Goal: Transaction & Acquisition: Subscribe to service/newsletter

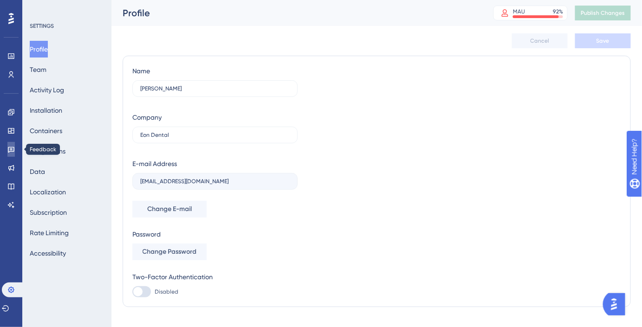
click at [15, 145] on link at bounding box center [10, 149] width 7 height 15
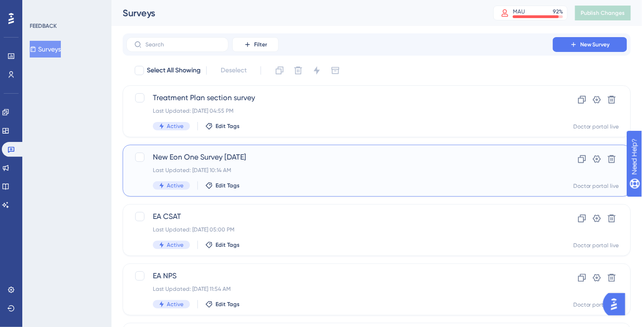
click at [262, 158] on span "New Eon One Survey [DATE]" at bounding box center [339, 157] width 373 height 11
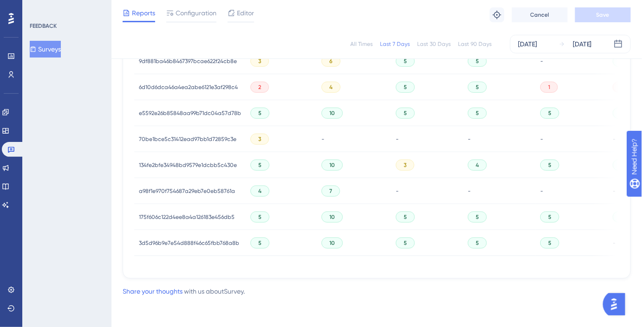
scroll to position [460, 0]
click at [357, 269] on div "Latest Responses Export CSV USER ID Q1 - NUMBER RATING (5) Q2 - NUMBER RATING (…" at bounding box center [377, 71] width 508 height 415
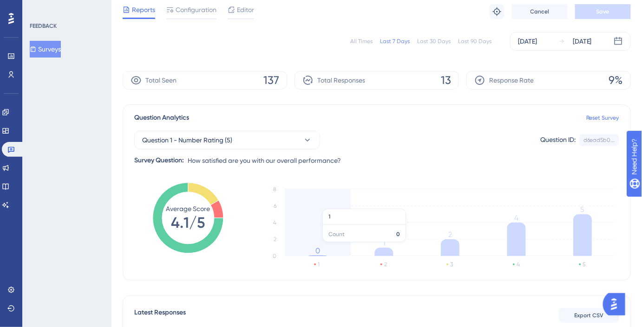
scroll to position [0, 0]
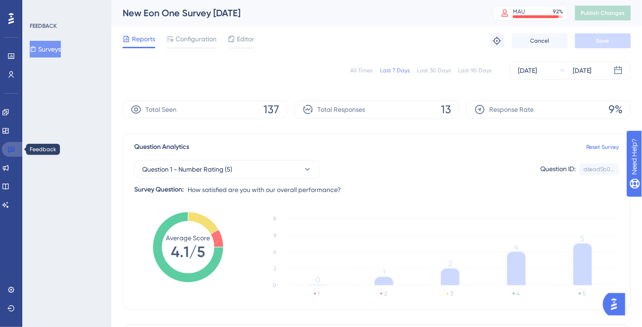
click at [19, 148] on link at bounding box center [13, 149] width 22 height 15
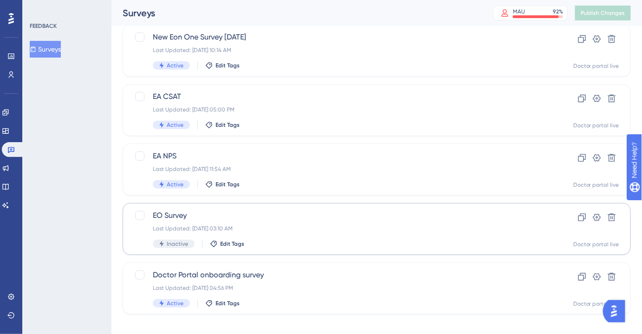
scroll to position [130, 0]
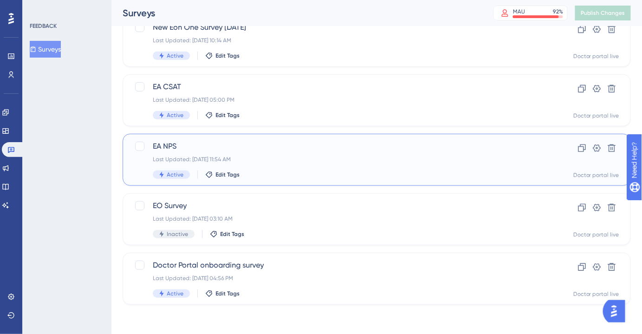
click at [275, 153] on div "EA NPS Last Updated: [DATE] 11:54 AM Active Edit Tags" at bounding box center [339, 160] width 373 height 38
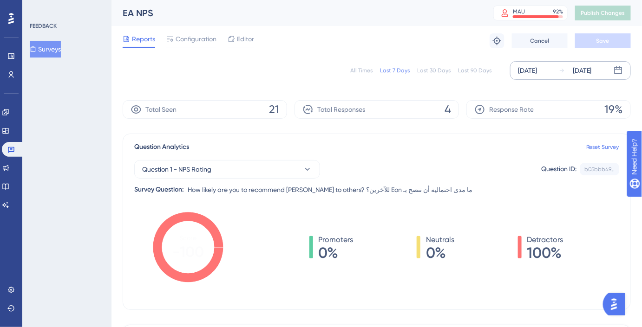
click at [537, 67] on div "[DATE]" at bounding box center [527, 70] width 19 height 11
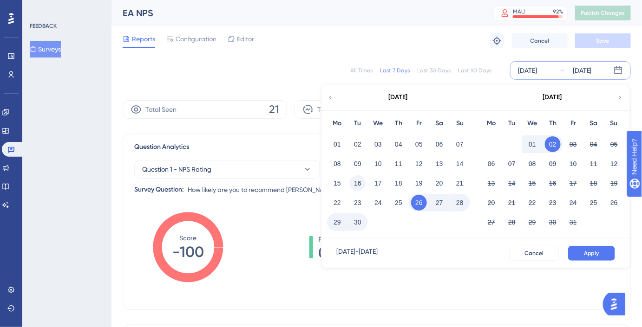
click at [361, 183] on button "16" at bounding box center [358, 183] width 16 height 16
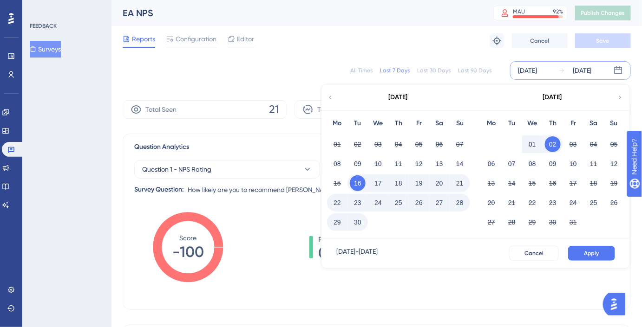
click at [363, 221] on button "30" at bounding box center [358, 222] width 16 height 16
click at [596, 255] on span "Apply" at bounding box center [591, 253] width 15 height 7
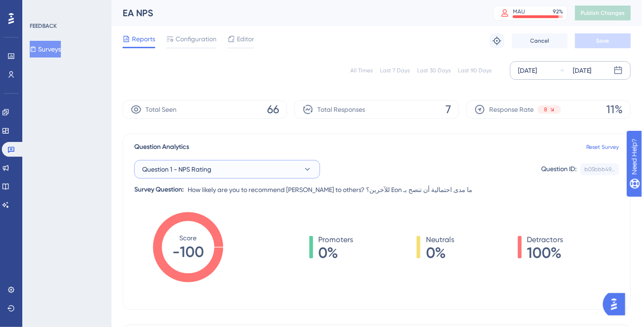
click at [252, 174] on button "Question 1 - NPS Rating" at bounding box center [227, 169] width 186 height 19
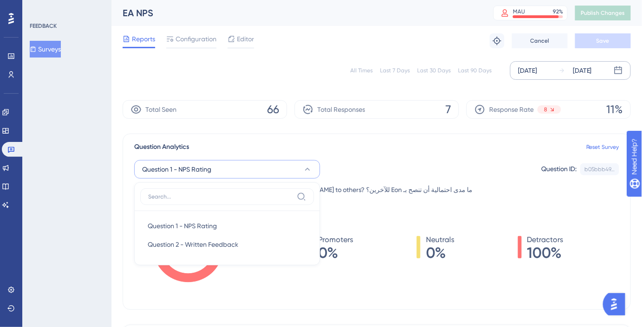
scroll to position [59, 0]
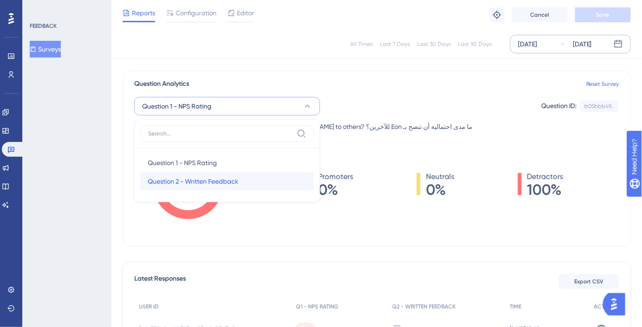
click at [239, 187] on div "Question 2 - Written Feedback Question 2 - Written Feedback" at bounding box center [227, 181] width 159 height 19
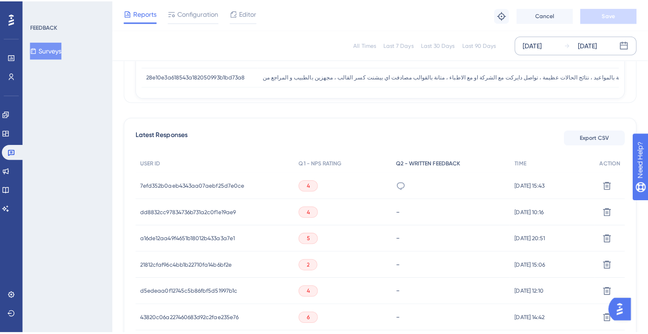
scroll to position [228, 0]
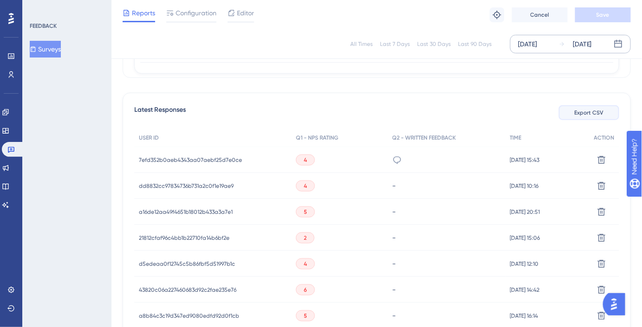
click at [587, 110] on span "Export CSV" at bounding box center [588, 112] width 29 height 7
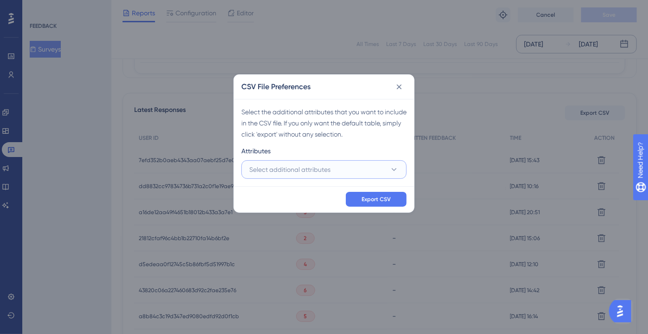
click at [364, 166] on button "Select additional attributes" at bounding box center [323, 169] width 165 height 19
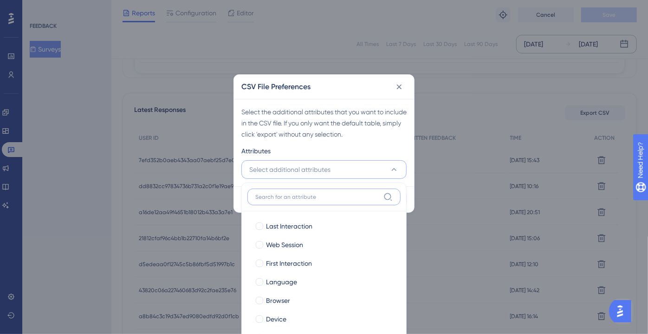
scroll to position [270, 0]
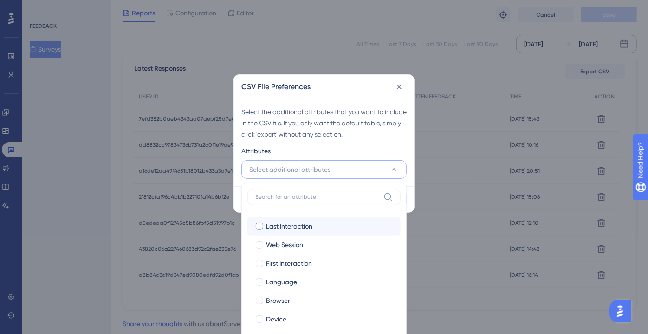
click at [298, 226] on span "Last Interaction" at bounding box center [289, 226] width 46 height 11
checkbox input "true"
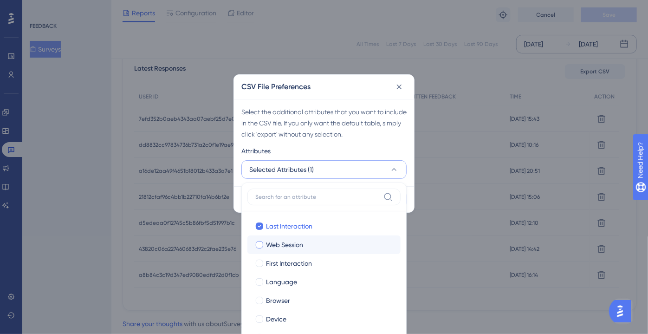
click at [296, 247] on span "Web Session" at bounding box center [284, 244] width 37 height 11
checkbox input "true"
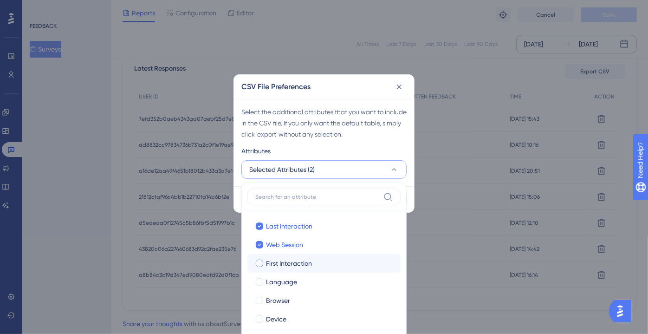
click at [290, 269] on label "First Interaction First Interaction" at bounding box center [323, 263] width 153 height 19
click at [260, 263] on input "First Interaction" at bounding box center [260, 263] width 0 height 0
click at [286, 289] on label "Language Language" at bounding box center [323, 282] width 153 height 19
click at [260, 282] on input "Language" at bounding box center [260, 281] width 0 height 0
checkbox input "true"
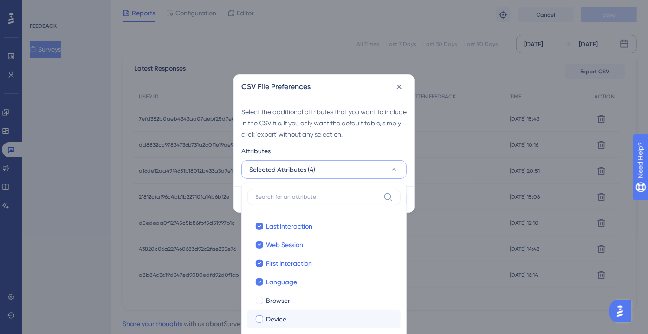
click at [283, 310] on label "[PERSON_NAME]" at bounding box center [323, 319] width 153 height 19
click at [260, 318] on input "Device" at bounding box center [260, 318] width 0 height 0
checkbox input "true"
checkbox input "false"
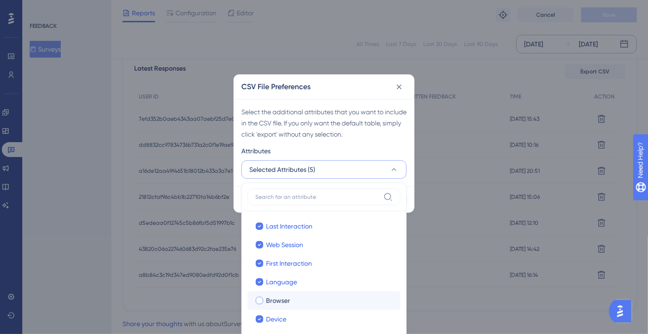
click at [274, 295] on span "Browser" at bounding box center [278, 300] width 24 height 11
checkbox input "true"
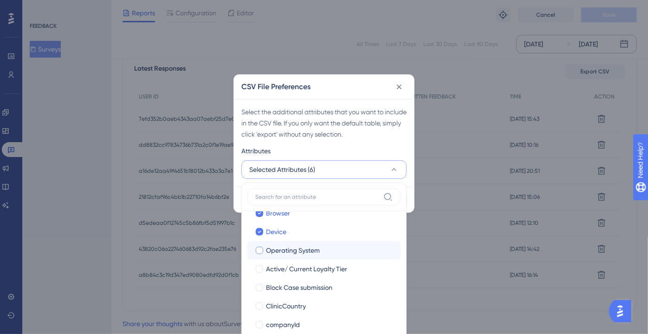
scroll to position [84, 0]
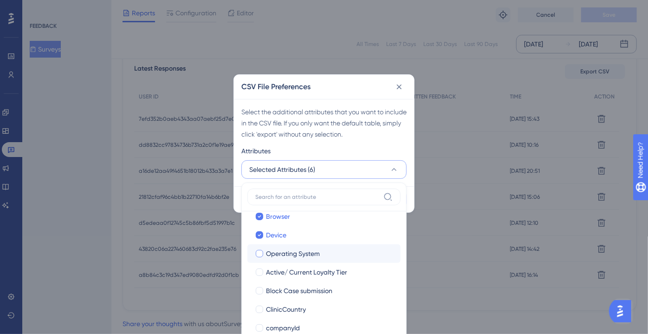
drag, startPoint x: 289, startPoint y: 254, endPoint x: 293, endPoint y: 263, distance: 9.3
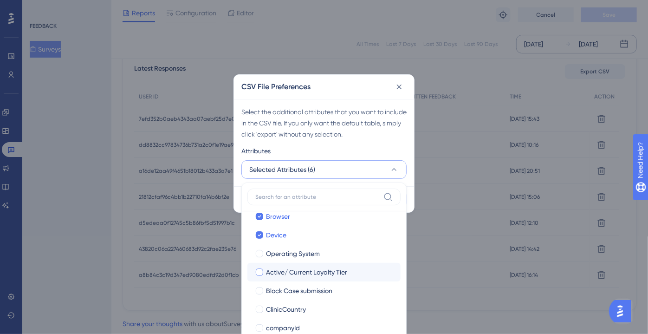
click at [290, 254] on span "Operating System" at bounding box center [293, 253] width 54 height 11
checkbox input "true"
click at [293, 263] on label "Active/ Current Loyalty Tier Active/ Current Loyalty Tier" at bounding box center [323, 272] width 153 height 19
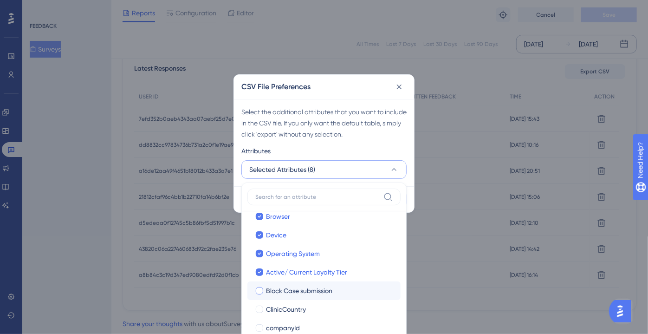
click at [293, 287] on span "Block Case submission" at bounding box center [299, 290] width 66 height 11
checkbox input "true"
click at [292, 302] on label "ClinicCountry ClinicCountry" at bounding box center [323, 309] width 153 height 19
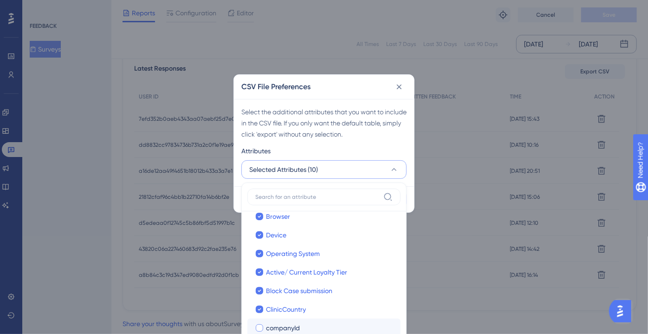
click at [290, 319] on label "companyId companyId" at bounding box center [323, 327] width 153 height 19
checkbox input "true"
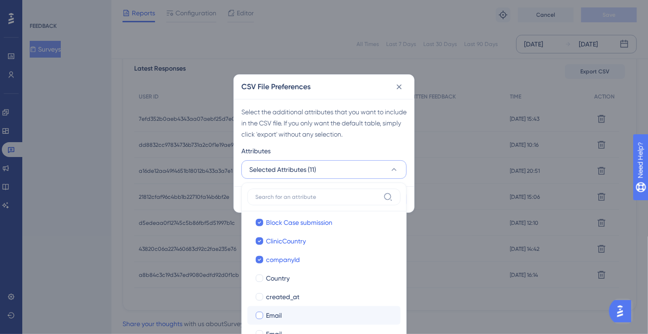
scroll to position [169, 0]
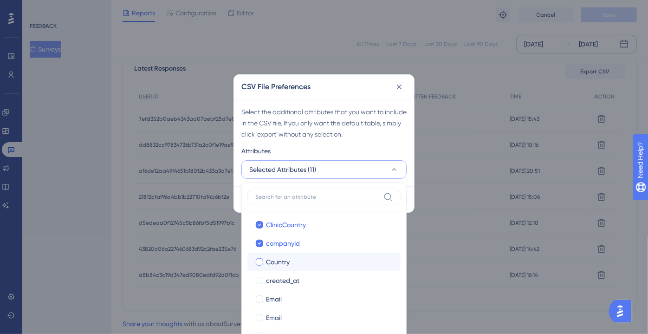
click at [286, 268] on label "Country Country" at bounding box center [323, 262] width 153 height 19
checkbox input "true"
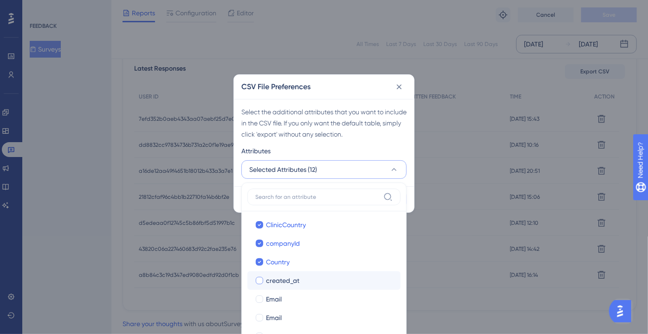
click at [287, 275] on span "created_at" at bounding box center [282, 280] width 33 height 11
checkbox input "true"
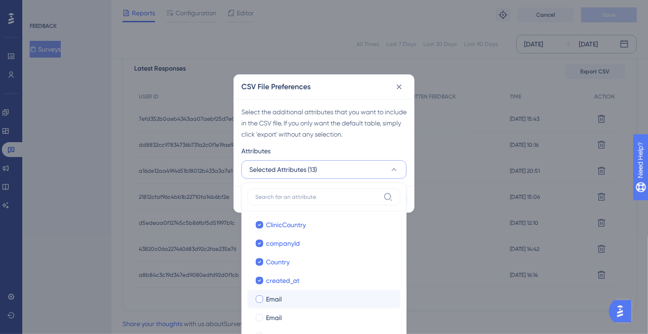
click at [287, 301] on div "Email" at bounding box center [329, 298] width 127 height 11
checkbox input "true"
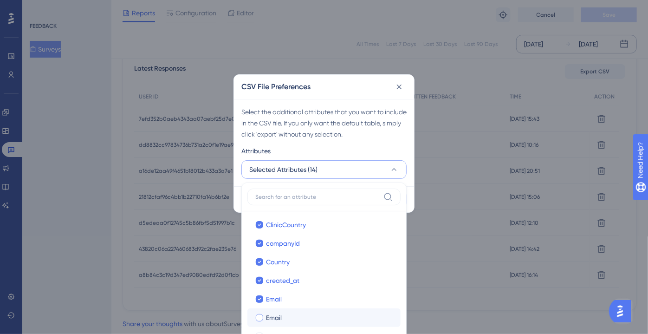
click at [287, 314] on div "Email" at bounding box center [329, 317] width 127 height 11
checkbox input "true"
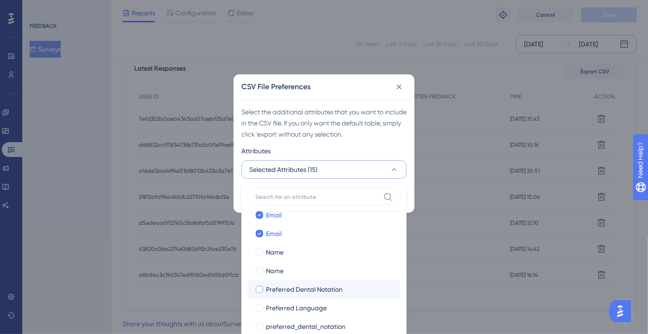
scroll to position [253, 0]
click at [286, 287] on span "Preferred Dental Notation" at bounding box center [304, 288] width 77 height 11
checkbox input "true"
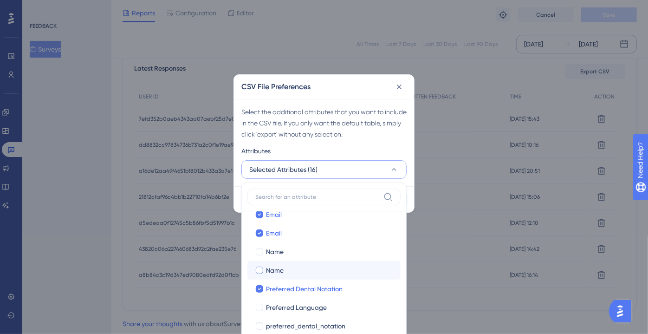
click at [283, 269] on span "Name" at bounding box center [275, 270] width 18 height 11
checkbox input "true"
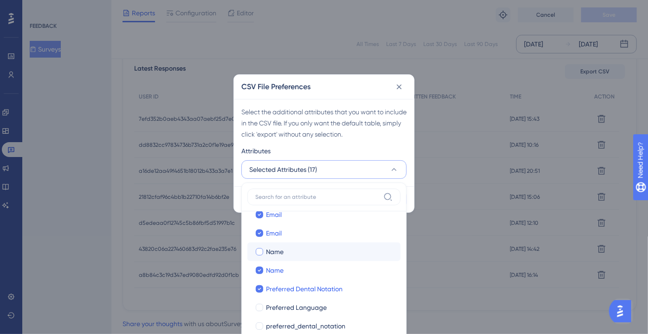
click at [282, 251] on span "Name" at bounding box center [275, 251] width 18 height 11
checkbox input "true"
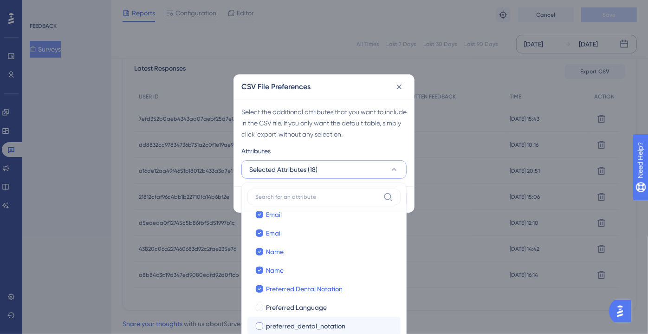
drag, startPoint x: 288, startPoint y: 317, endPoint x: 290, endPoint y: 321, distance: 5.0
click at [289, 318] on label "preferred_dental_notation preferred_dental_notation" at bounding box center [323, 326] width 153 height 19
checkbox input "false"
click at [291, 327] on span "preferred_dental_notation" at bounding box center [305, 325] width 79 height 11
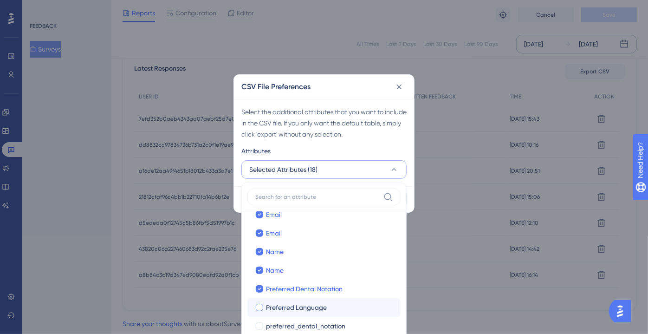
click at [288, 311] on span "Preferred Language" at bounding box center [296, 307] width 61 height 11
checkbox input "true"
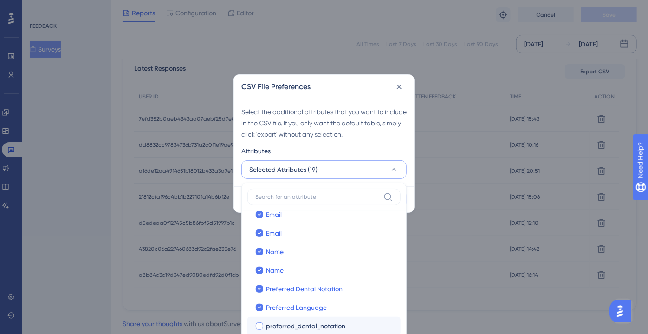
click at [286, 320] on span "preferred_dental_notation" at bounding box center [305, 325] width 79 height 11
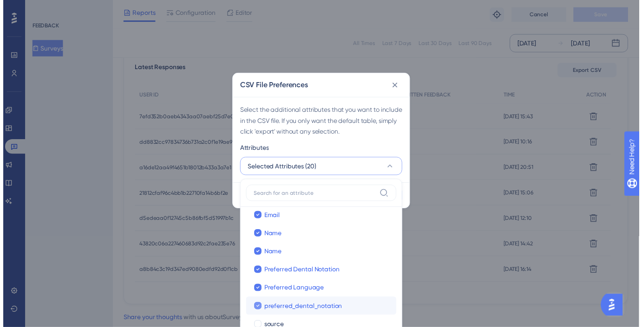
scroll to position [267, 0]
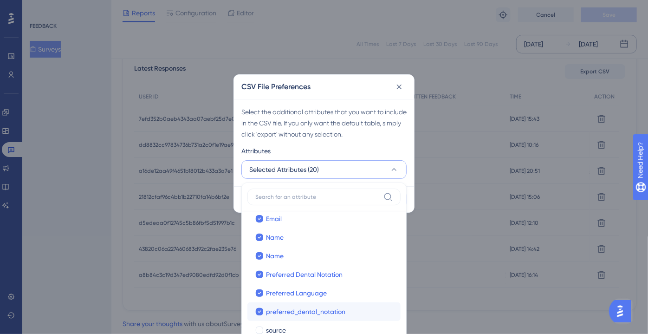
click at [286, 319] on label "preferred_dental_notation preferred_dental_notation" at bounding box center [323, 311] width 153 height 19
click at [286, 327] on div "source" at bounding box center [329, 330] width 127 height 11
checkbox input "false"
checkbox input "true"
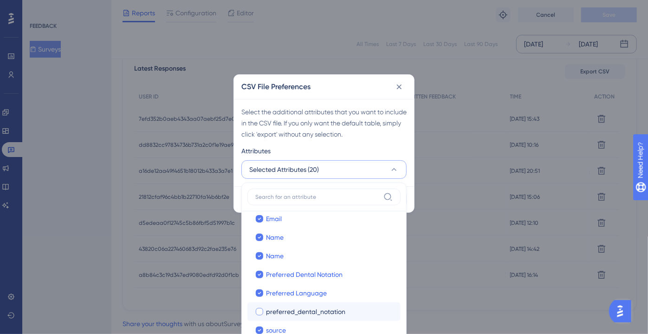
click at [285, 315] on span "preferred_dental_notation" at bounding box center [305, 311] width 79 height 11
checkbox input "true"
click at [374, 141] on div "Select the additional attributes that you want to include in the CSV file. If y…" at bounding box center [324, 142] width 180 height 87
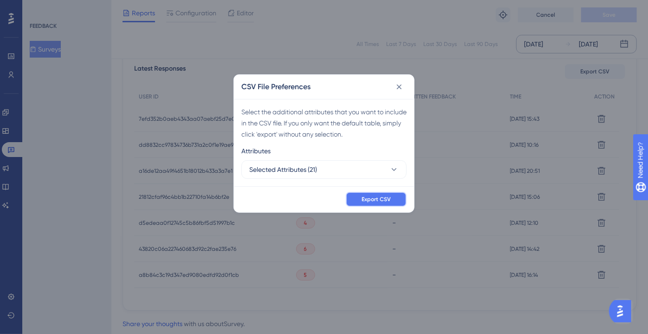
click at [383, 195] on span "Export CSV" at bounding box center [376, 198] width 29 height 7
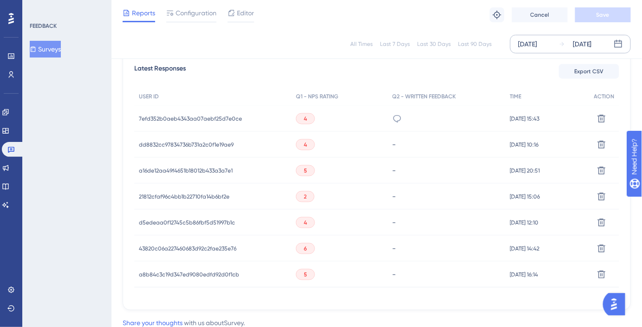
click at [60, 51] on button "Surveys" at bounding box center [45, 49] width 31 height 17
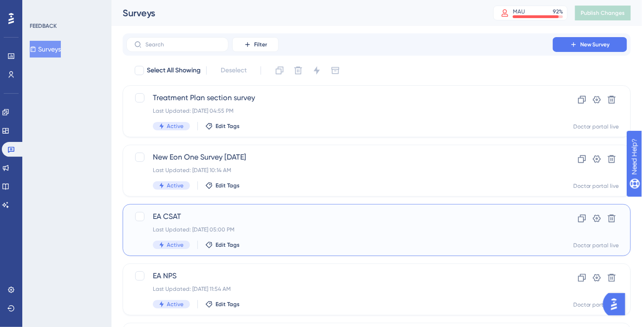
click at [202, 214] on span "EA CSAT" at bounding box center [339, 216] width 373 height 11
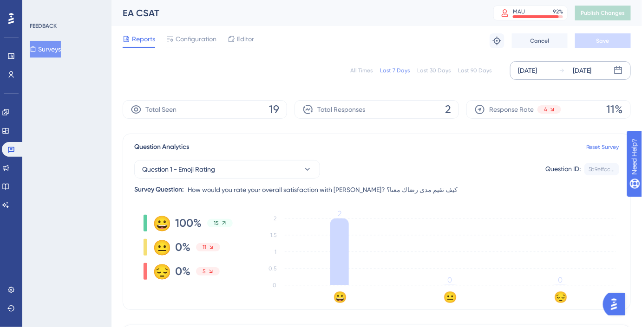
click at [526, 76] on div "[DATE] [DATE]" at bounding box center [570, 70] width 121 height 19
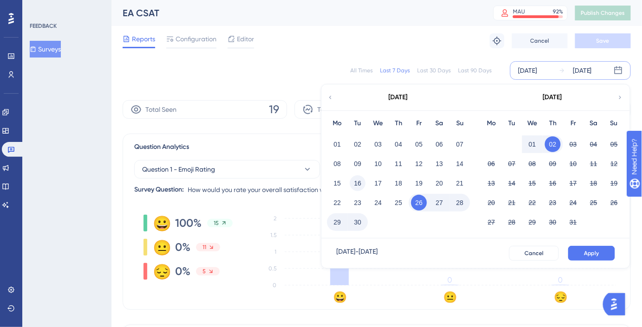
click at [360, 183] on button "16" at bounding box center [358, 183] width 16 height 16
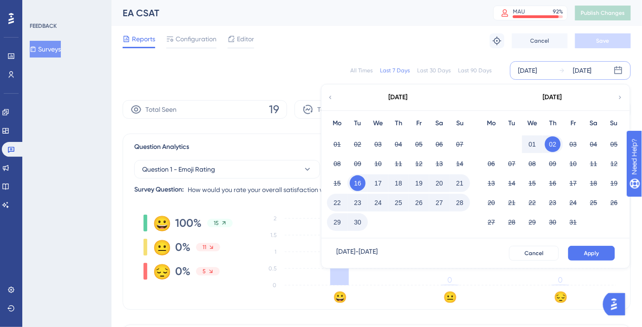
click at [357, 224] on button "30" at bounding box center [358, 222] width 16 height 16
click at [608, 253] on button "Apply" at bounding box center [591, 253] width 47 height 15
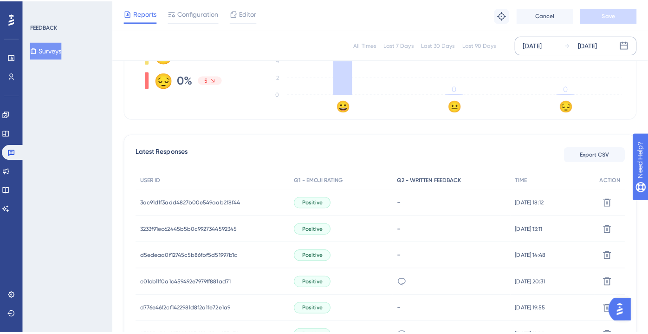
scroll to position [211, 0]
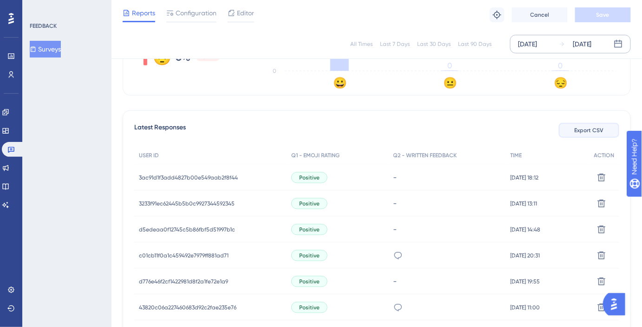
click at [569, 136] on button "Export CSV" at bounding box center [589, 130] width 60 height 15
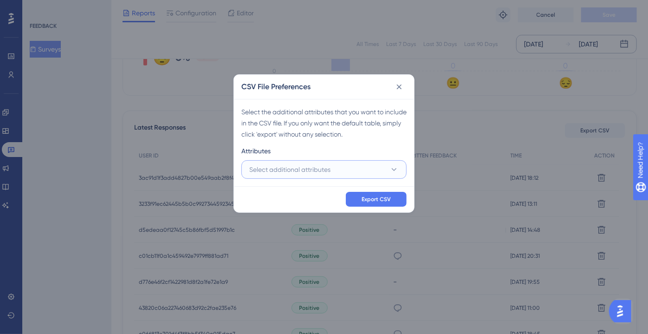
click at [387, 170] on button "Select additional attributes" at bounding box center [323, 169] width 165 height 19
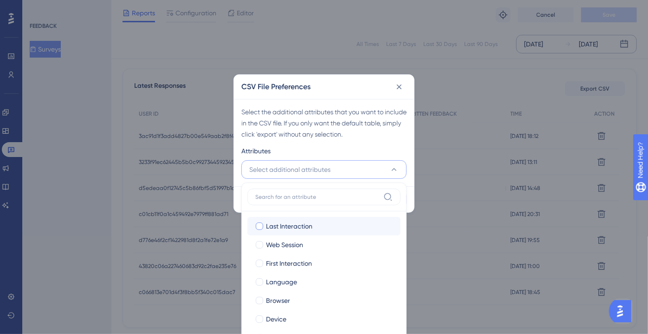
click at [334, 221] on div "Last Interaction" at bounding box center [329, 226] width 127 height 11
checkbox input "true"
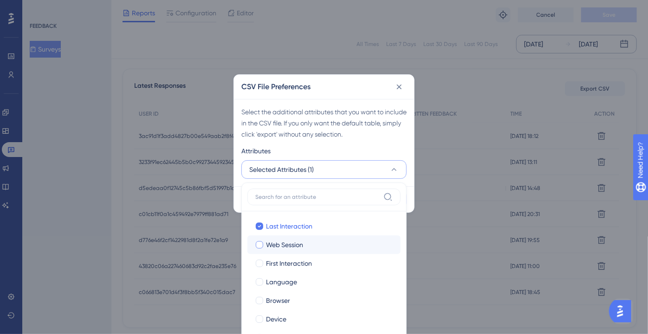
click at [334, 240] on div "Web Session" at bounding box center [329, 244] width 127 height 11
checkbox input "true"
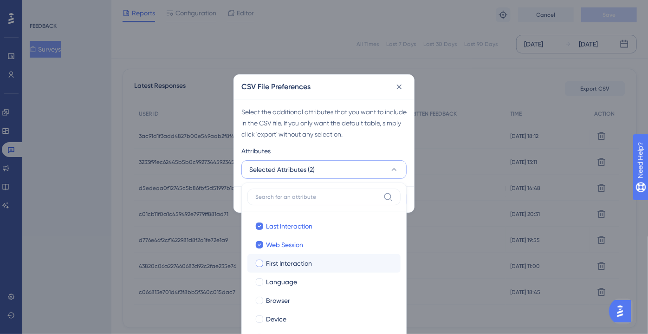
drag, startPoint x: 336, startPoint y: 258, endPoint x: 337, endPoint y: 262, distance: 4.7
click at [337, 259] on div "First Interaction" at bounding box center [329, 263] width 127 height 11
checkbox input "true"
click at [338, 273] on label "Language Language" at bounding box center [323, 282] width 153 height 19
click at [260, 281] on input "Language" at bounding box center [260, 281] width 0 height 0
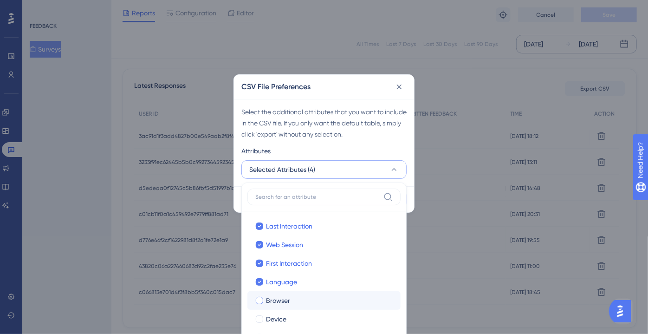
click at [327, 305] on label "Browser Browser" at bounding box center [323, 300] width 153 height 19
click at [260, 300] on input "Browser" at bounding box center [260, 300] width 0 height 0
checkbox input "true"
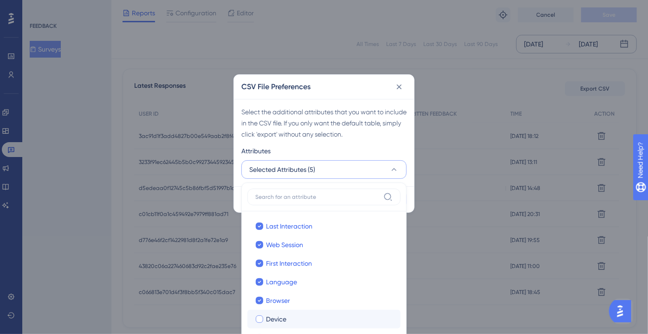
click at [322, 314] on div "Device" at bounding box center [329, 318] width 127 height 11
checkbox input "true"
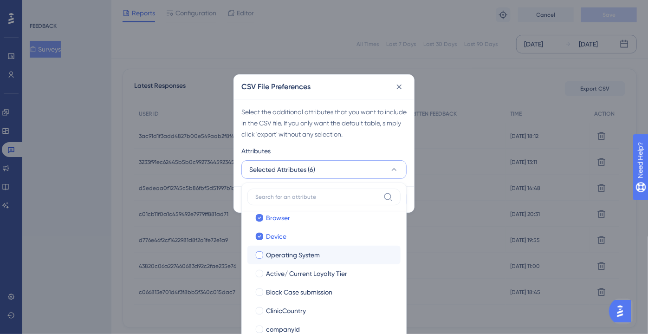
scroll to position [84, 0]
click at [318, 257] on span "Operating System" at bounding box center [293, 253] width 54 height 11
checkbox input "true"
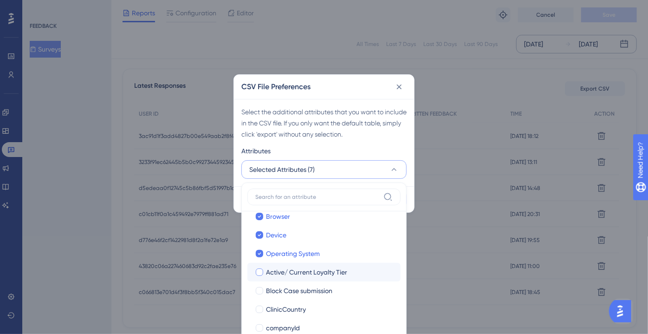
click at [318, 266] on span "Active/ Current Loyalty Tier" at bounding box center [306, 271] width 81 height 11
checkbox input "true"
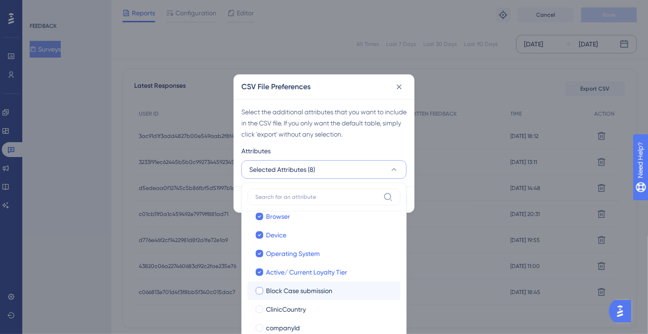
click at [320, 285] on span "Block Case submission" at bounding box center [299, 290] width 66 height 11
checkbox input "true"
drag, startPoint x: 321, startPoint y: 301, endPoint x: 322, endPoint y: 310, distance: 8.8
click at [321, 302] on label "ClinicCountry ClinicCountry" at bounding box center [323, 309] width 153 height 19
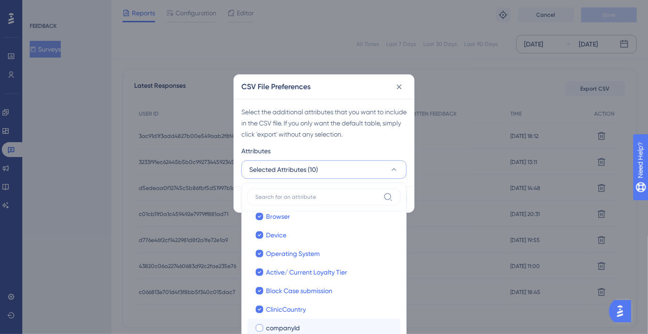
click at [322, 322] on div "companyId" at bounding box center [329, 327] width 127 height 11
checkbox input "true"
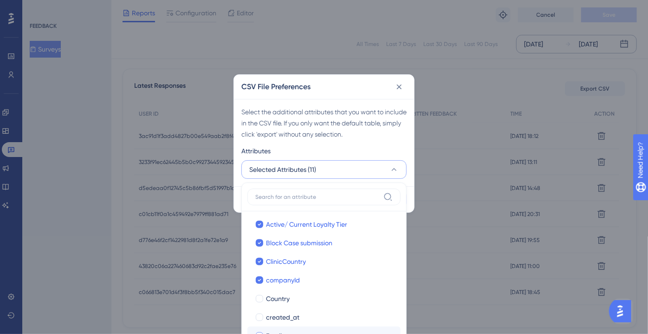
scroll to position [169, 0]
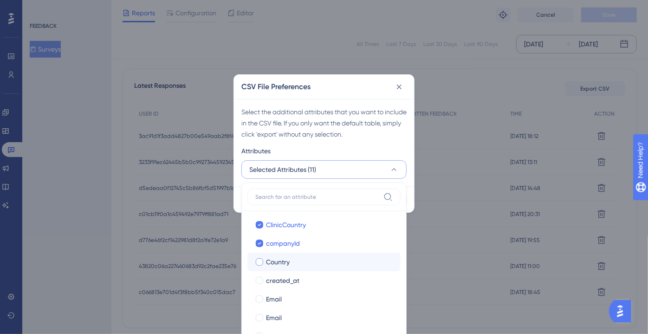
click at [303, 260] on div "Country" at bounding box center [329, 261] width 127 height 11
click at [304, 267] on label "Country Country" at bounding box center [323, 262] width 153 height 19
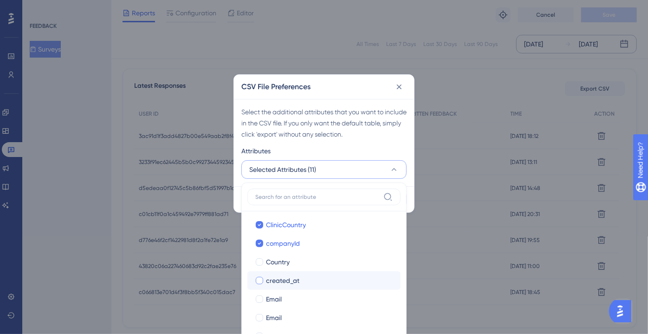
click at [306, 278] on div "created_at" at bounding box center [329, 280] width 127 height 11
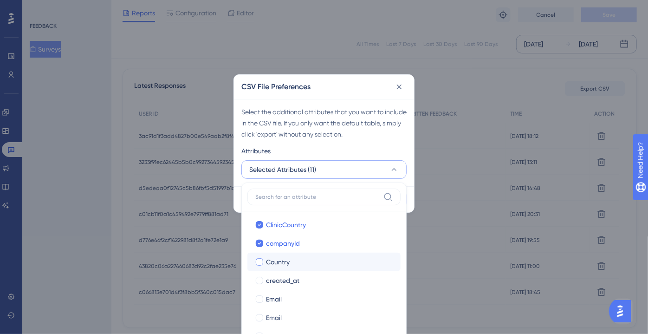
checkbox input "false"
checkbox input "true"
click at [305, 261] on div "Country" at bounding box center [329, 261] width 127 height 11
checkbox input "true"
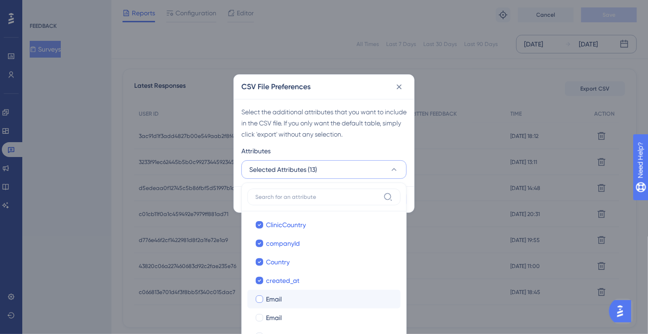
click at [313, 304] on label "Email Email" at bounding box center [323, 299] width 153 height 19
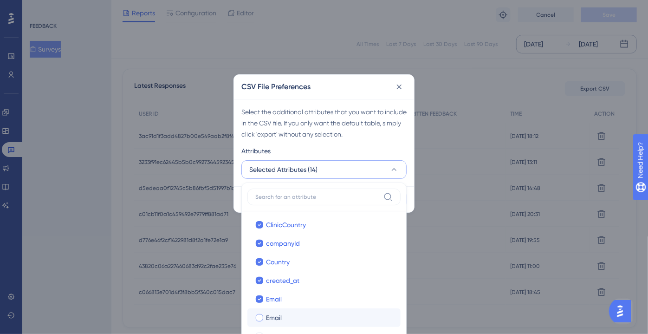
click at [314, 315] on div "Email" at bounding box center [329, 317] width 127 height 11
checkbox input "true"
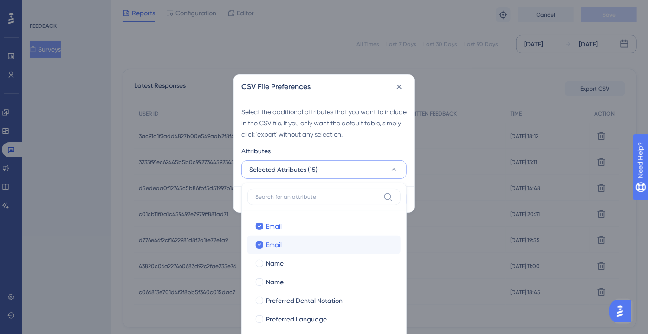
scroll to position [253, 0]
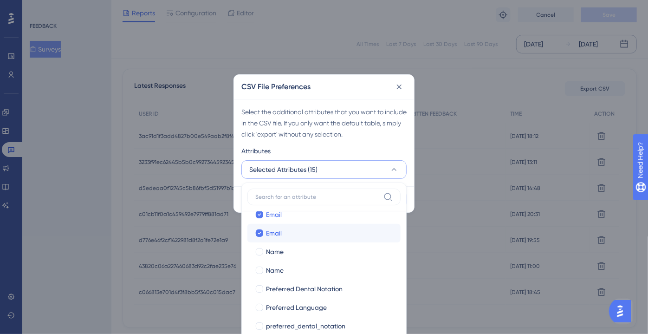
click at [313, 307] on span "Preferred Language" at bounding box center [296, 307] width 61 height 11
checkbox input "true"
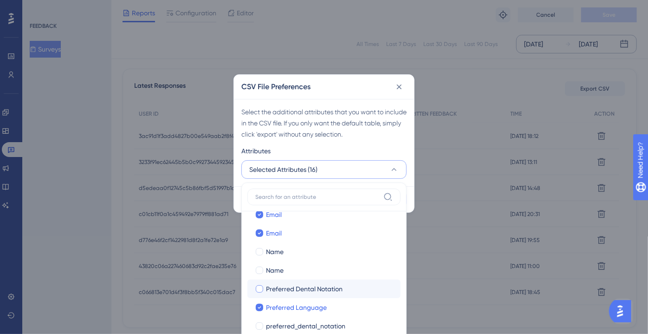
drag, startPoint x: 307, startPoint y: 292, endPoint x: 305, endPoint y: 286, distance: 5.3
click at [306, 291] on span "Preferred Dental Notation" at bounding box center [304, 288] width 77 height 11
checkbox input "true"
click at [302, 273] on div "Name" at bounding box center [329, 270] width 127 height 11
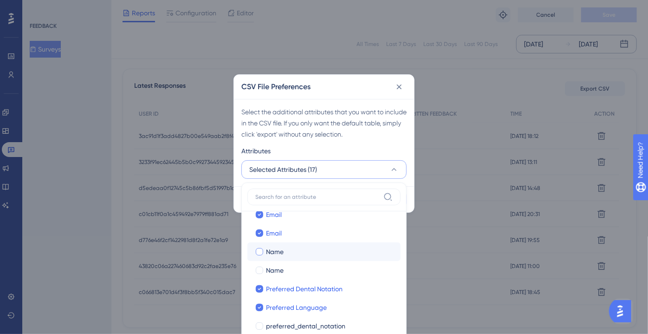
checkbox input "true"
click at [300, 247] on div "Name" at bounding box center [329, 251] width 127 height 11
checkbox input "true"
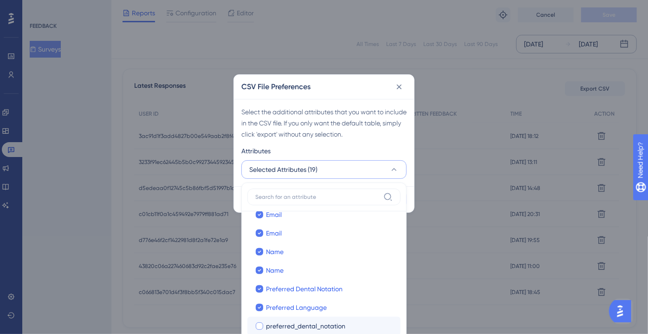
click at [302, 318] on label "preferred_dental_notation preferred_dental_notation" at bounding box center [323, 326] width 153 height 19
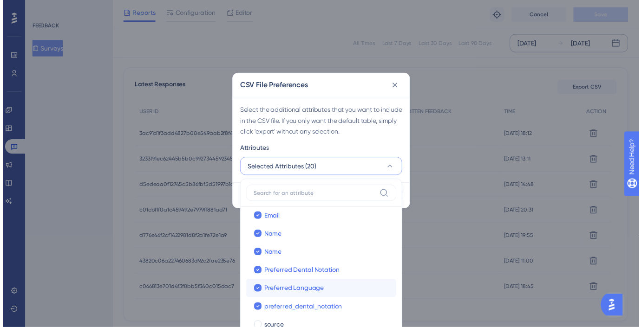
scroll to position [267, 0]
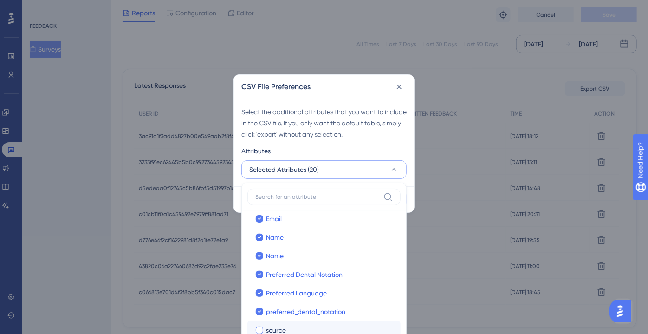
click at [343, 325] on div "source" at bounding box center [329, 330] width 127 height 11
checkbox input "true"
click at [371, 148] on div "Attributes" at bounding box center [323, 152] width 165 height 15
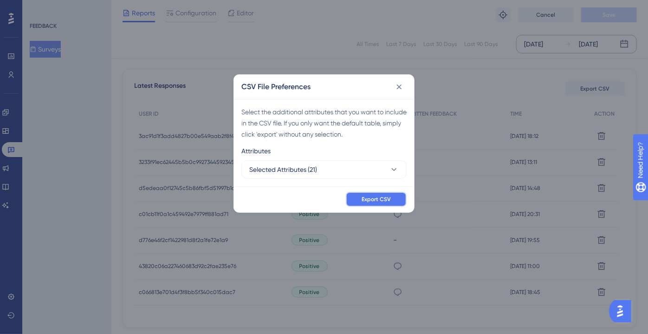
click at [379, 193] on button "Export CSV" at bounding box center [376, 199] width 61 height 15
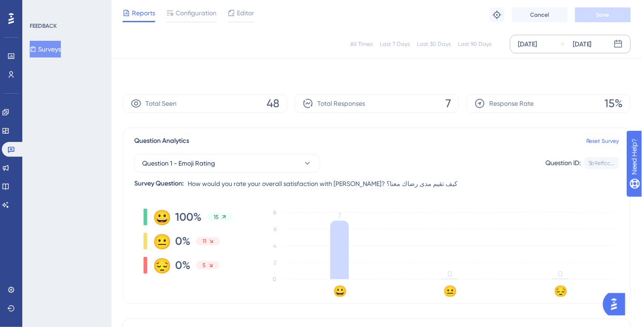
scroll to position [0, 0]
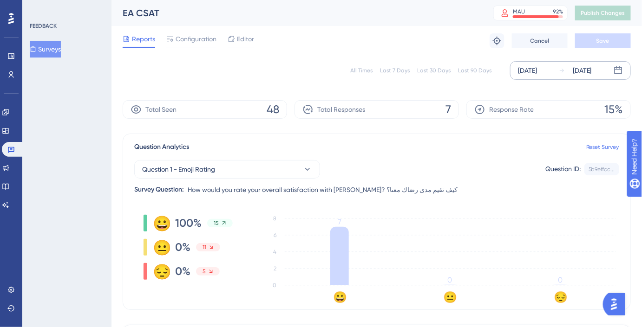
click at [528, 70] on div "[DATE]" at bounding box center [527, 70] width 19 height 11
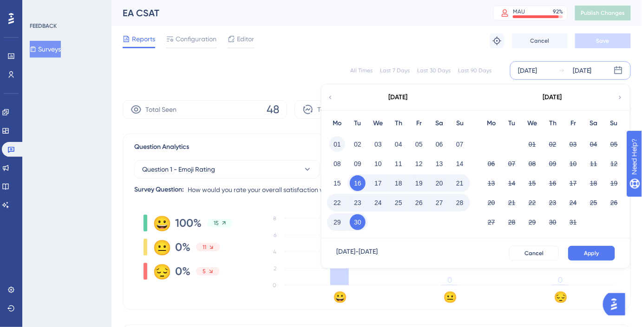
click at [341, 144] on button "01" at bounding box center [337, 144] width 16 height 16
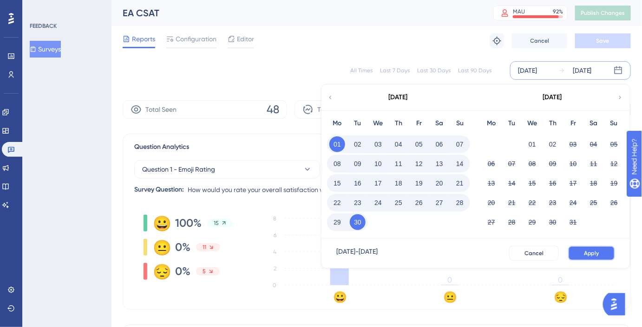
click at [599, 260] on button "Apply" at bounding box center [591, 253] width 47 height 15
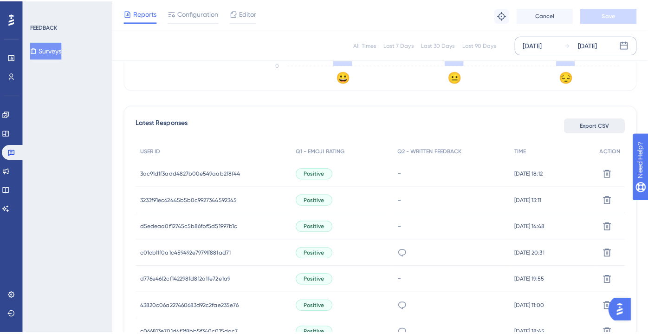
scroll to position [220, 0]
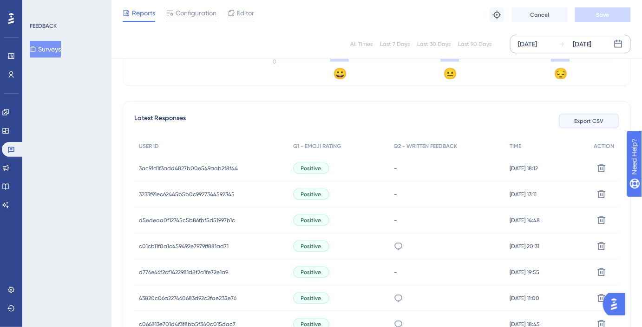
click at [589, 125] on button "Export CSV" at bounding box center [589, 121] width 60 height 15
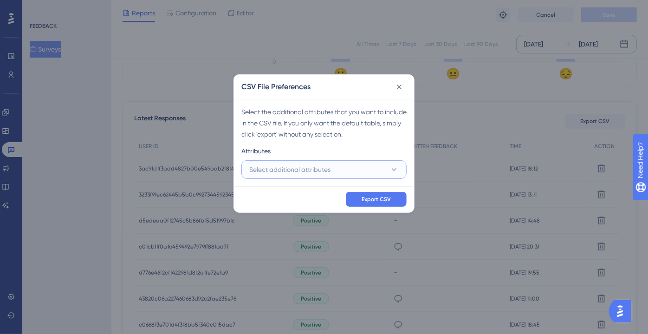
click at [364, 169] on button "Select additional attributes" at bounding box center [323, 169] width 165 height 19
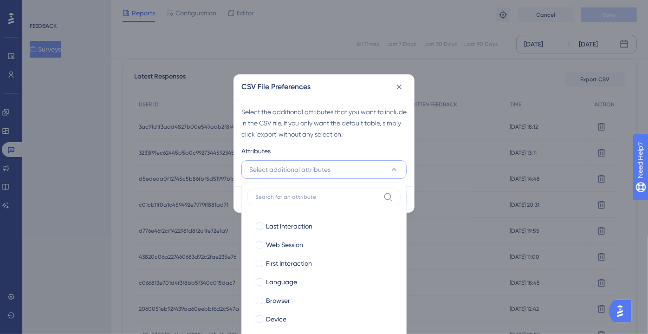
click at [299, 212] on div "Last Interaction Last Interaction Web Session Web Session First Interaction Fir…" at bounding box center [323, 287] width 153 height 152
click at [293, 223] on span "Last Interaction" at bounding box center [289, 226] width 46 height 11
checkbox input "true"
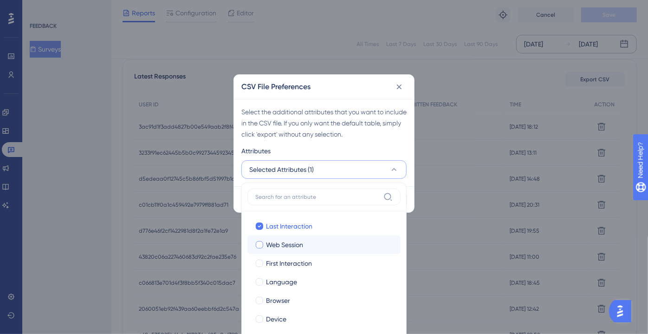
click at [291, 236] on label "Web Session Web Session" at bounding box center [323, 244] width 153 height 19
click at [260, 244] on input "Web Session" at bounding box center [260, 244] width 0 height 0
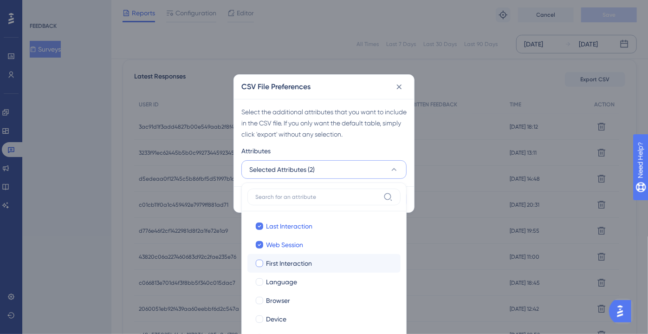
click at [287, 258] on span "First Interaction" at bounding box center [289, 263] width 46 height 11
checkbox input "true"
click at [283, 280] on span "Language" at bounding box center [281, 281] width 31 height 11
checkbox input "true"
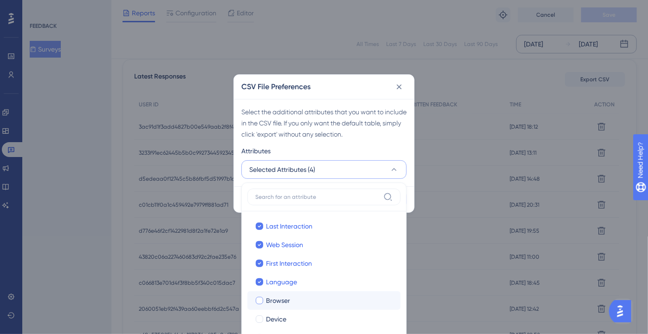
click at [281, 295] on span "Browser" at bounding box center [278, 300] width 24 height 11
checkbox input "true"
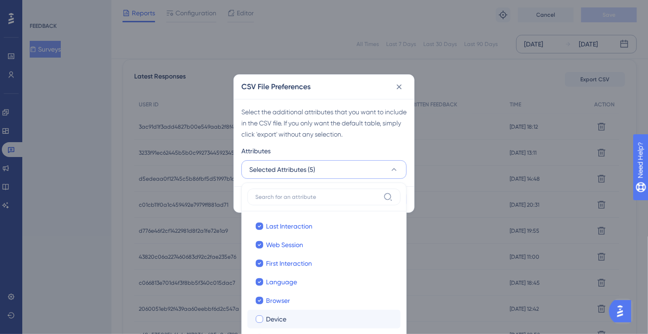
click at [281, 318] on span "Device" at bounding box center [276, 318] width 20 height 11
checkbox input "true"
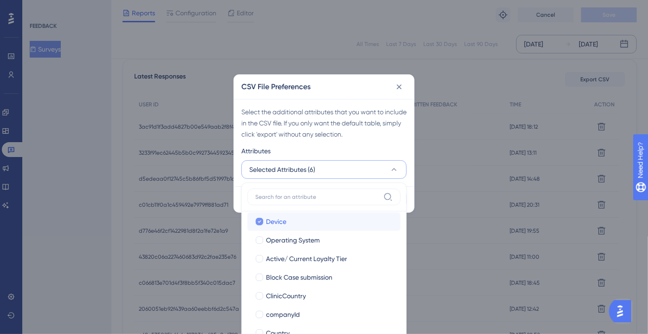
scroll to position [98, 0]
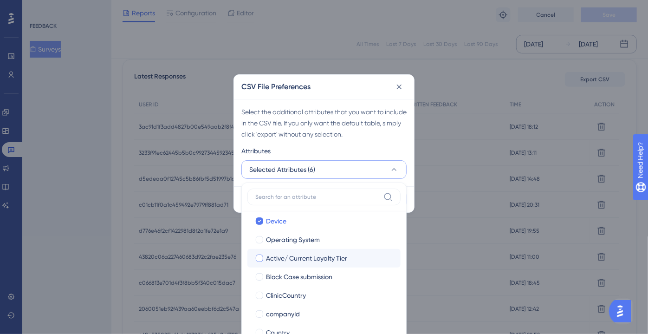
click at [319, 249] on label "Active/ Current Loyalty Tier Active/ Current Loyalty Tier" at bounding box center [323, 258] width 153 height 19
checkbox input "false"
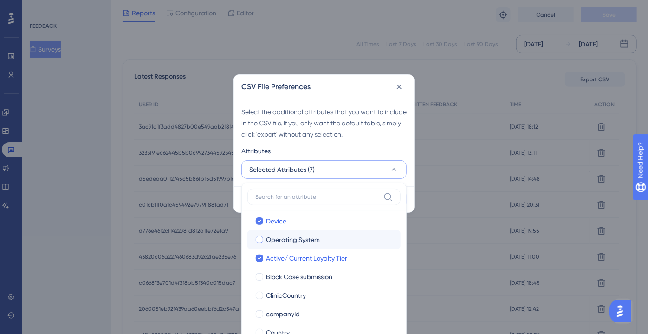
click at [321, 245] on label "Operating System Operating System" at bounding box center [323, 239] width 153 height 19
click at [260, 327] on input "Operating System" at bounding box center [260, 337] width 0 height 0
checkbox input "false"
checkbox input "true"
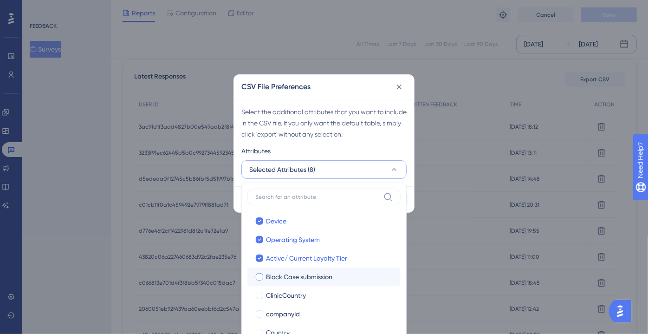
click at [322, 279] on span "Block Case submission" at bounding box center [299, 276] width 66 height 11
checkbox input "true"
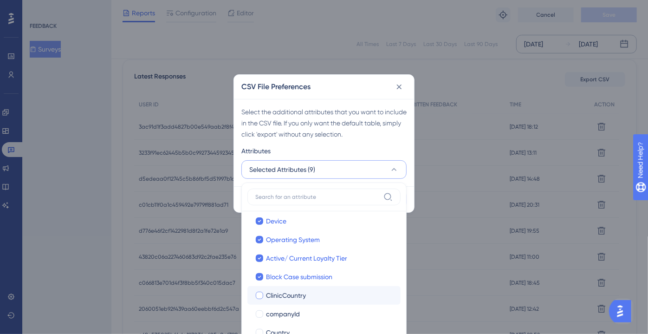
click at [318, 288] on label "ClinicCountry ClinicCountry" at bounding box center [323, 295] width 153 height 19
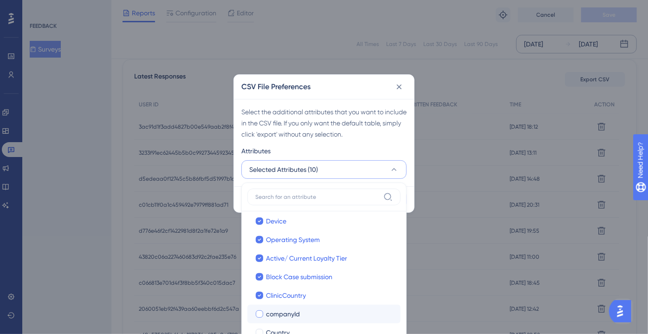
click at [317, 306] on label "companyId companyId" at bounding box center [323, 314] width 153 height 19
checkbox input "true"
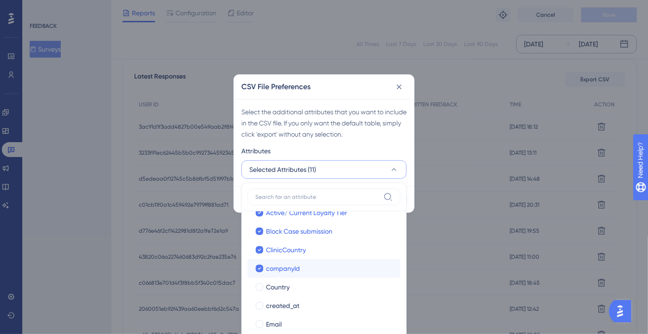
scroll to position [143, 0]
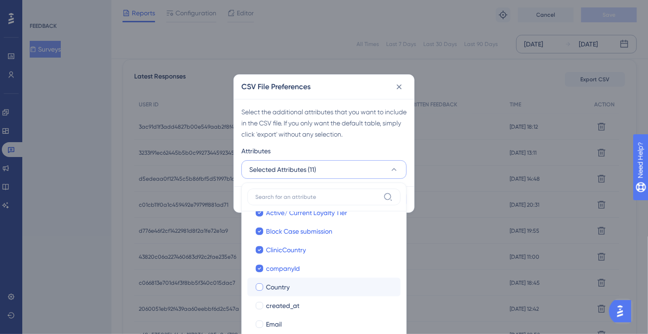
click at [317, 292] on label "Country Country" at bounding box center [323, 287] width 153 height 19
checkbox input "true"
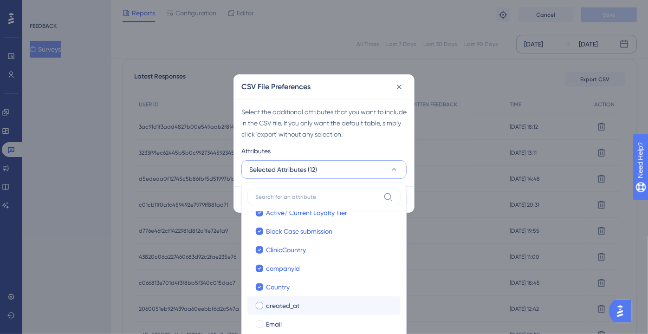
click at [312, 306] on div "created_at" at bounding box center [329, 305] width 127 height 11
checkbox input "true"
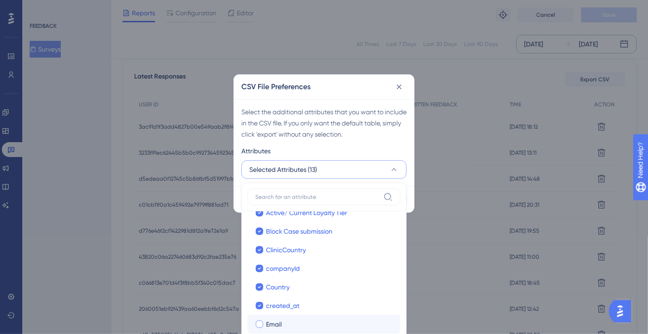
click at [304, 322] on div "Email" at bounding box center [329, 323] width 127 height 11
checkbox input "true"
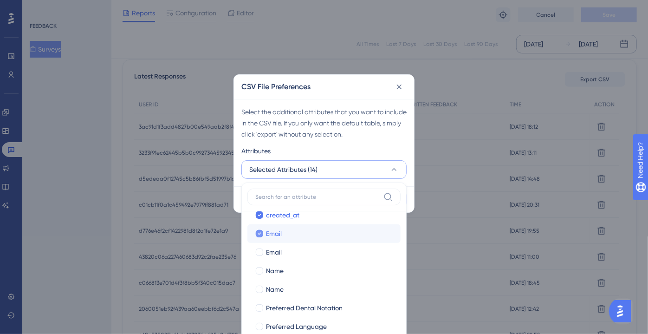
scroll to position [237, 0]
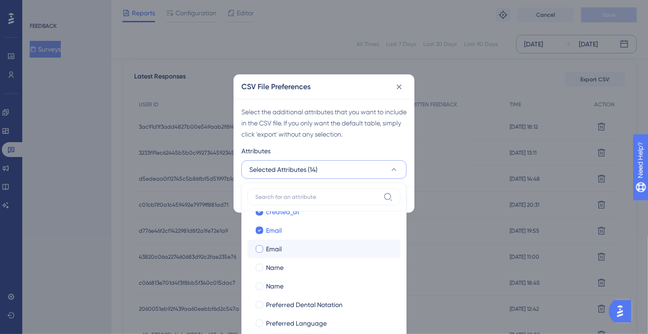
click at [305, 247] on div "Email" at bounding box center [329, 248] width 127 height 11
checkbox input "true"
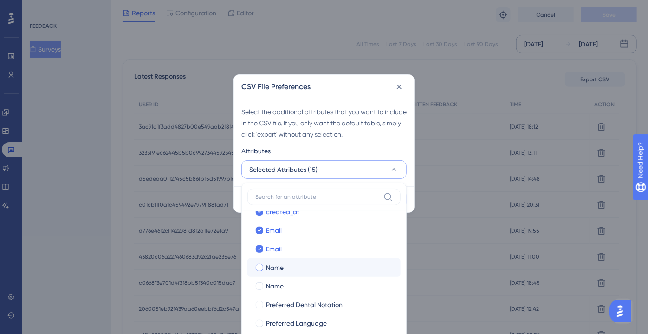
click at [304, 275] on label "Name Name" at bounding box center [323, 267] width 153 height 19
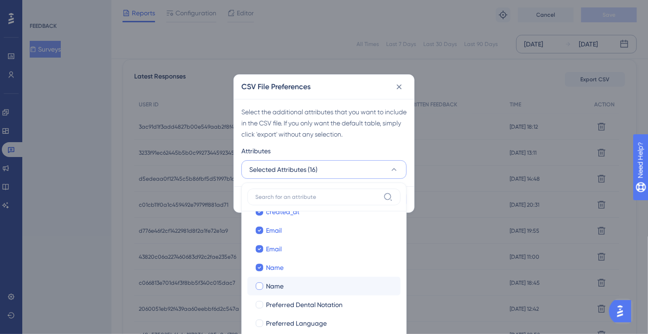
click at [305, 292] on label "Name Name" at bounding box center [323, 286] width 153 height 19
checkbox input "true"
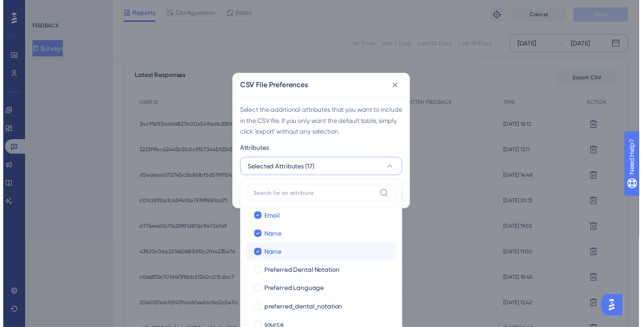
scroll to position [267, 0]
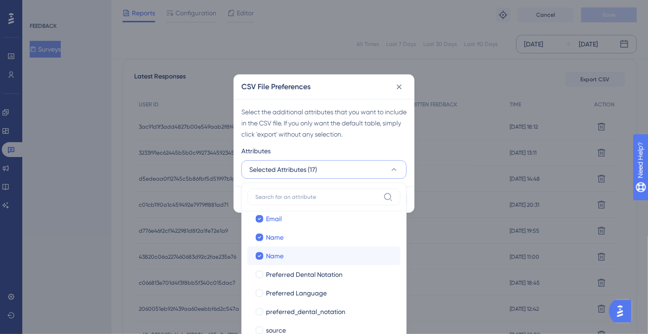
click at [305, 292] on span "Preferred Language" at bounding box center [296, 292] width 61 height 11
checkbox input "true"
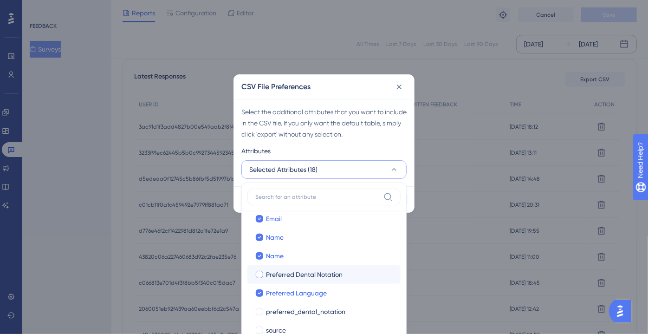
click at [312, 279] on label "Preferred Dental Notation Preferred Dental Notation" at bounding box center [323, 274] width 153 height 19
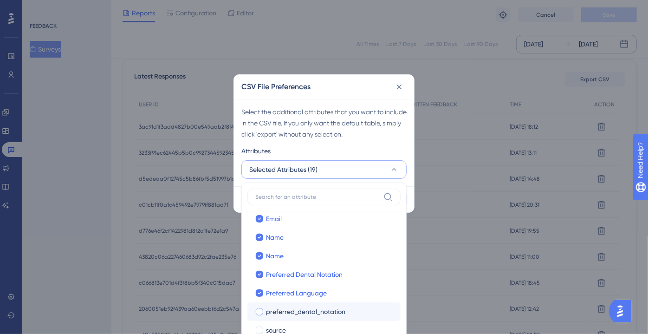
click at [316, 309] on span "preferred_dental_notation" at bounding box center [305, 311] width 79 height 11
checkbox input "true"
click at [318, 325] on div "source" at bounding box center [329, 330] width 127 height 11
checkbox input "true"
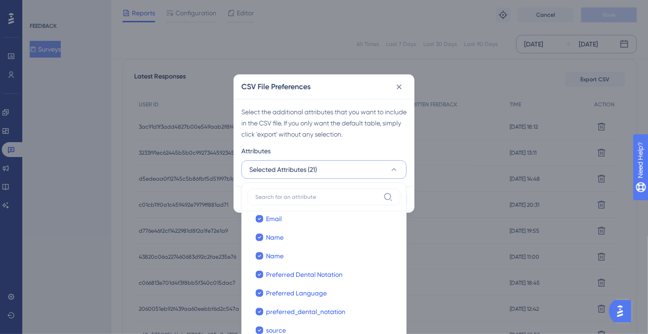
click at [338, 143] on div "Select the additional attributes that you want to include in the CSV file. If y…" at bounding box center [324, 142] width 180 height 87
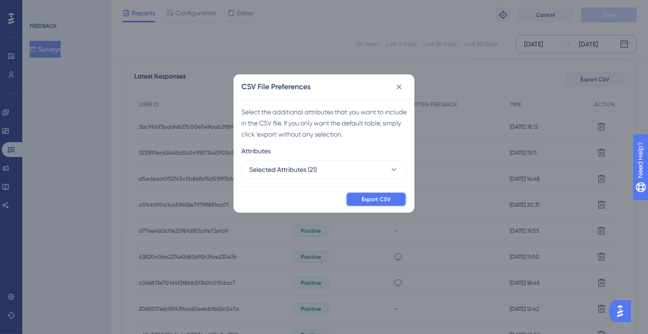
click at [375, 195] on span "Export CSV" at bounding box center [376, 198] width 29 height 7
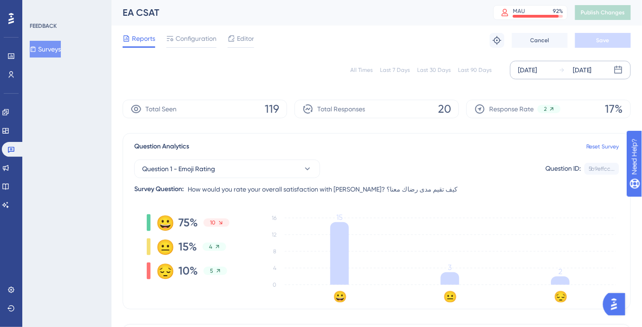
scroll to position [0, 0]
click at [49, 45] on button "Surveys" at bounding box center [45, 49] width 31 height 17
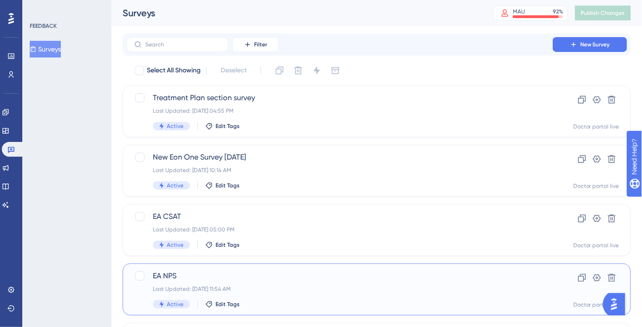
click at [220, 272] on span "EA NPS" at bounding box center [339, 276] width 373 height 11
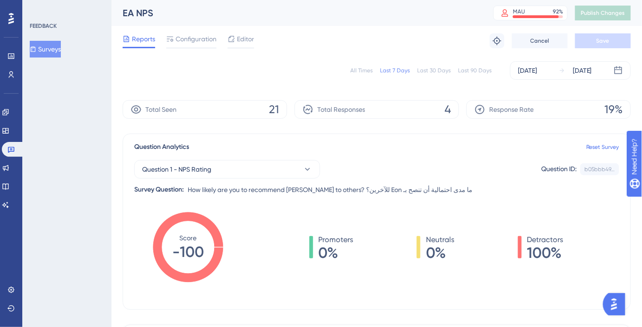
click at [526, 80] on div "All Times Last 7 Days Last 30 Days Last 90 Days [DATE] [DATE]" at bounding box center [377, 71] width 508 height 30
click at [532, 72] on div "[DATE]" at bounding box center [527, 70] width 19 height 11
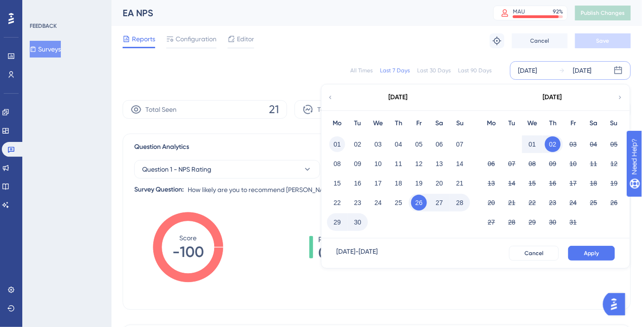
click at [339, 142] on button "01" at bounding box center [337, 144] width 16 height 16
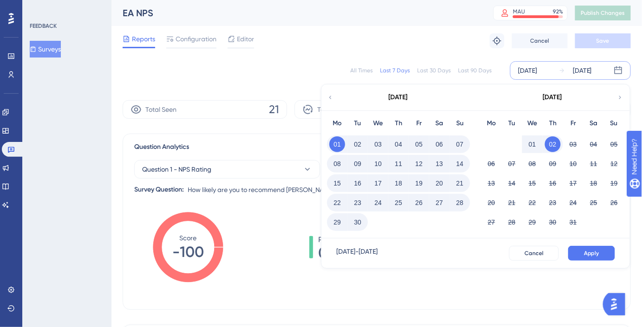
click at [357, 226] on button "30" at bounding box center [358, 222] width 16 height 16
click at [599, 253] on span "Apply" at bounding box center [591, 253] width 15 height 7
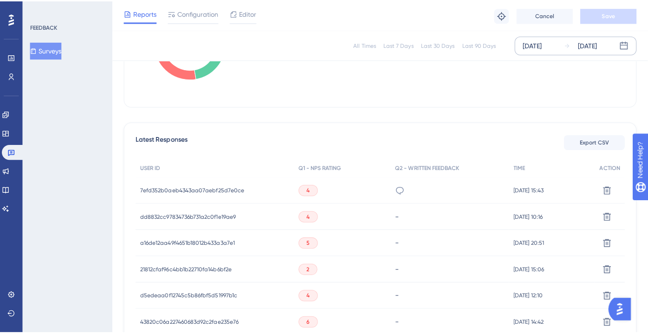
scroll to position [211, 0]
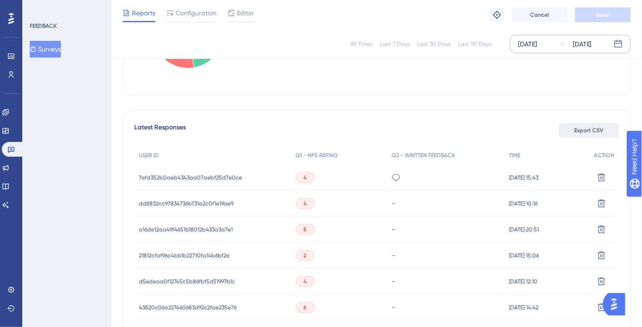
click at [589, 130] on span "Export CSV" at bounding box center [588, 130] width 29 height 7
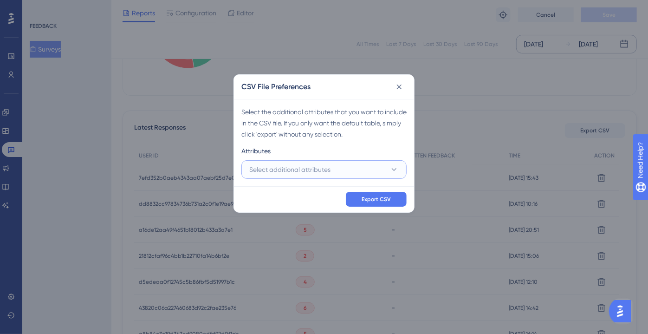
click at [315, 174] on span "Select additional attributes" at bounding box center [289, 169] width 81 height 11
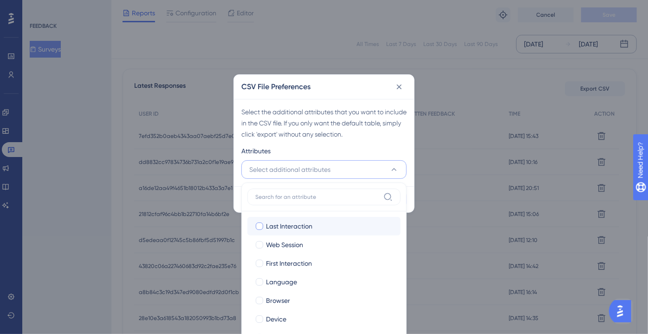
click at [283, 224] on span "Last Interaction" at bounding box center [289, 226] width 46 height 11
checkbox input "true"
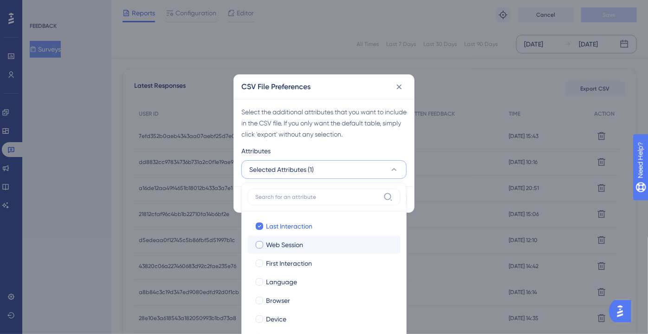
click at [284, 241] on span "Web Session" at bounding box center [284, 244] width 37 height 11
checkbox input "true"
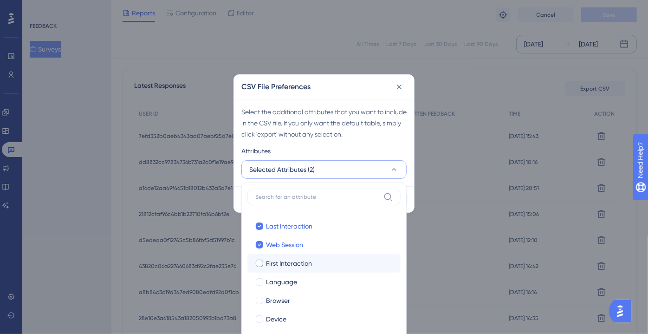
click at [291, 263] on span "First Interaction" at bounding box center [289, 263] width 46 height 11
checkbox input "true"
click at [293, 280] on span "Language" at bounding box center [281, 281] width 31 height 11
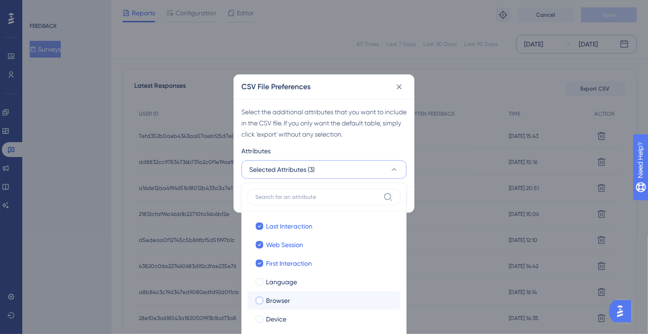
checkbox input "true"
click at [293, 298] on div "Browser" at bounding box center [329, 300] width 127 height 11
checkbox input "true"
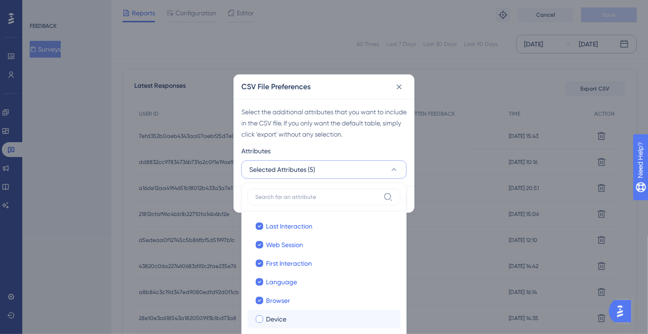
click at [294, 315] on div "Device" at bounding box center [329, 318] width 127 height 11
checkbox input "true"
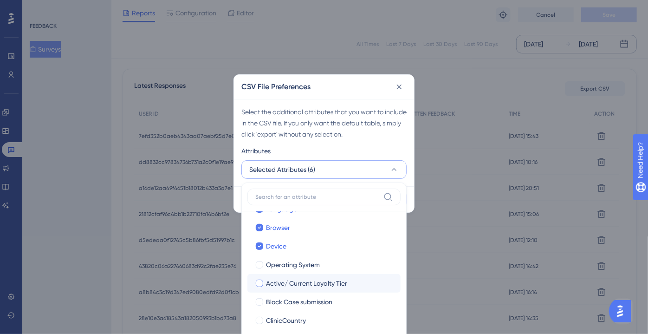
scroll to position [84, 0]
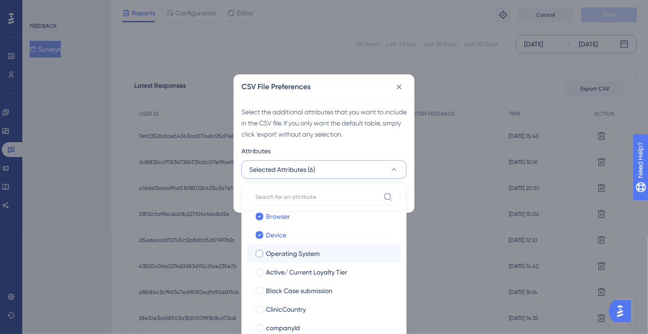
click at [298, 259] on label "Operating System Operating System" at bounding box center [323, 253] width 153 height 19
click at [260, 327] on input "Operating System" at bounding box center [260, 337] width 0 height 0
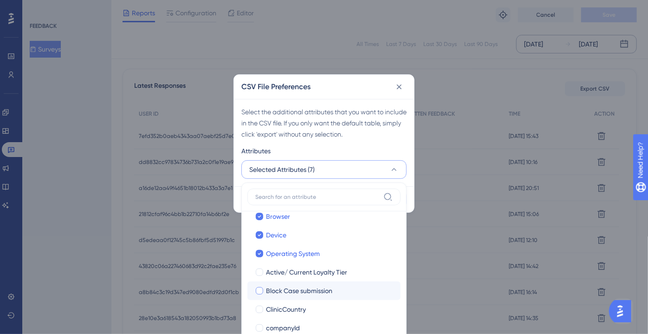
drag, startPoint x: 298, startPoint y: 275, endPoint x: 298, endPoint y: 280, distance: 5.6
click at [298, 276] on span "Active/ Current Loyalty Tier" at bounding box center [306, 271] width 81 height 11
checkbox input "true"
click at [298, 291] on span "Block Case submission" at bounding box center [299, 290] width 66 height 11
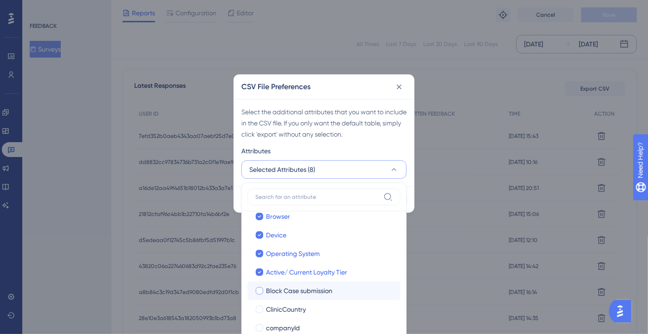
checkbox input "true"
drag, startPoint x: 297, startPoint y: 304, endPoint x: 297, endPoint y: 313, distance: 8.8
click at [297, 305] on span "ClinicCountry" at bounding box center [286, 309] width 40 height 11
checkbox input "true"
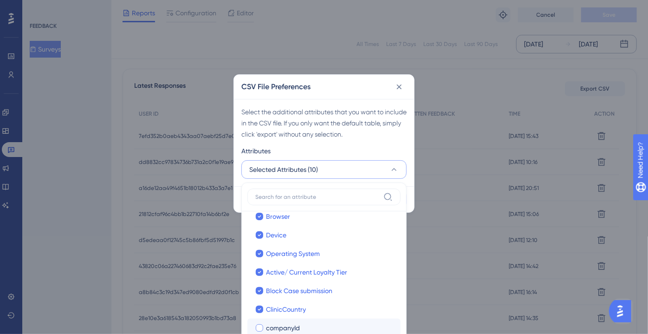
click at [294, 323] on span "companyId" at bounding box center [283, 327] width 34 height 11
checkbox input "true"
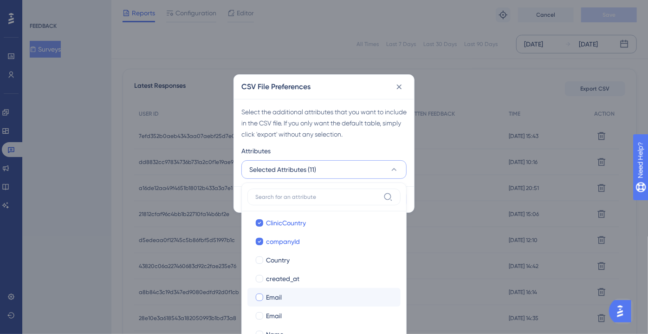
scroll to position [169, 0]
click at [291, 264] on div "Country" at bounding box center [329, 261] width 127 height 11
checkbox input "true"
click at [292, 290] on label "Email Email" at bounding box center [323, 299] width 153 height 19
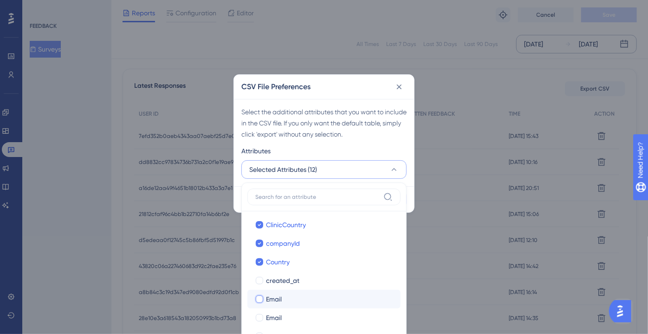
checkbox input "false"
click at [293, 301] on div "Email" at bounding box center [329, 298] width 127 height 11
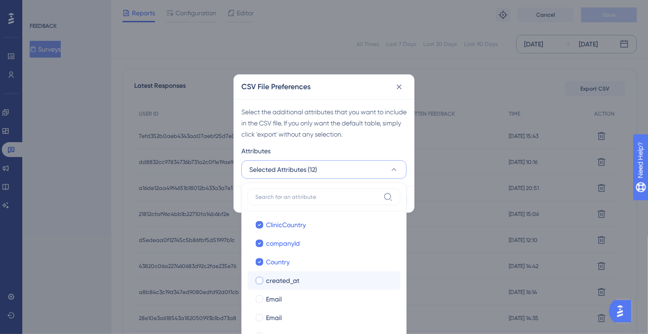
click at [293, 283] on span "created_at" at bounding box center [282, 280] width 33 height 11
checkbox input "true"
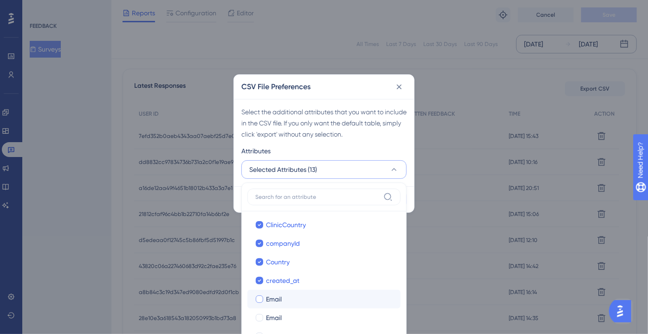
click at [293, 295] on div "Email" at bounding box center [329, 298] width 127 height 11
checkbox input "true"
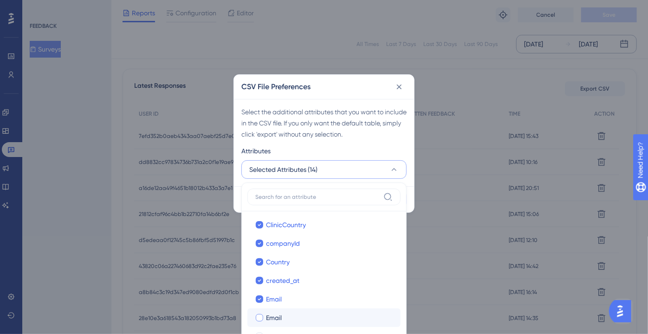
click at [292, 318] on div "Email" at bounding box center [329, 317] width 127 height 11
checkbox input "true"
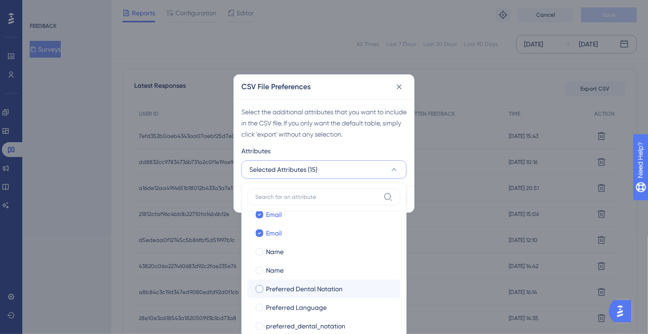
click at [287, 282] on label "Preferred Dental Notation Preferred Dental Notation" at bounding box center [323, 288] width 153 height 19
checkbox input "false"
click at [287, 272] on div "Name" at bounding box center [329, 270] width 127 height 11
checkbox input "true"
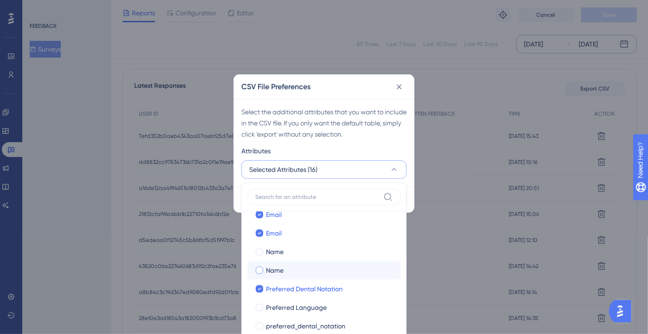
checkbox input "true"
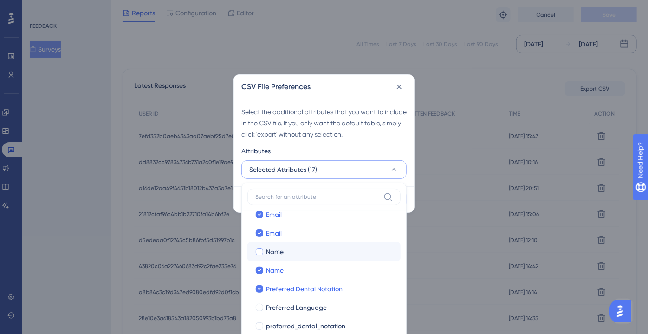
click at [287, 258] on label "Name Name" at bounding box center [323, 251] width 153 height 19
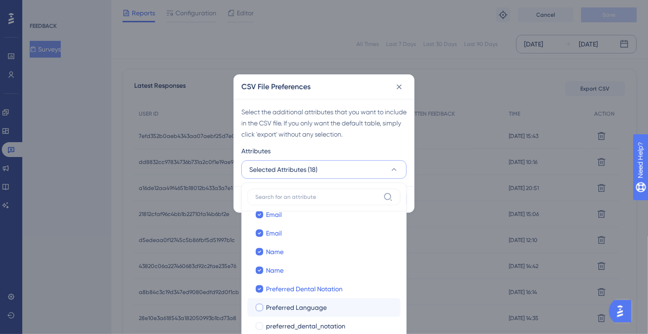
click at [288, 304] on span "Preferred Language" at bounding box center [296, 307] width 61 height 11
checkbox input "true"
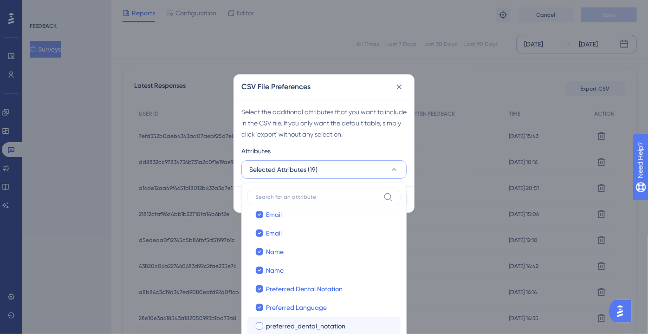
click at [288, 322] on span "preferred_dental_notation" at bounding box center [305, 325] width 79 height 11
checkbox input "true"
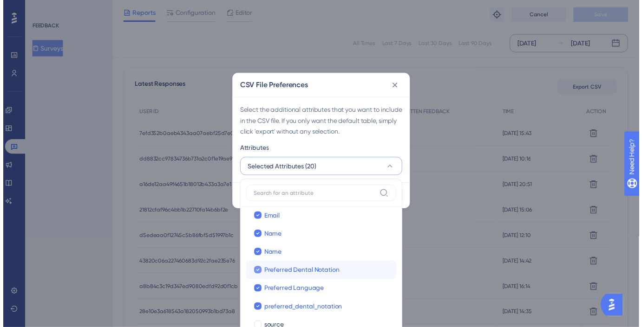
scroll to position [267, 0]
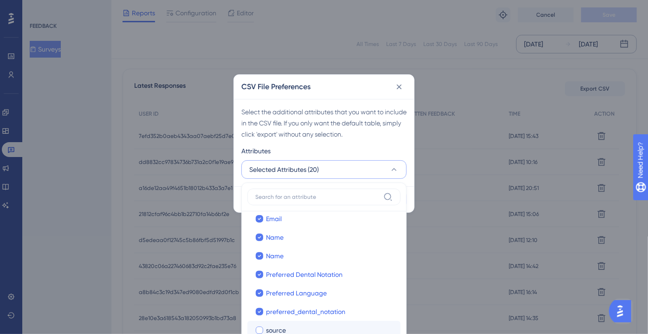
click at [344, 327] on div "source" at bounding box center [329, 330] width 127 height 11
checkbox input "true"
click at [330, 145] on div "Attributes" at bounding box center [323, 152] width 165 height 15
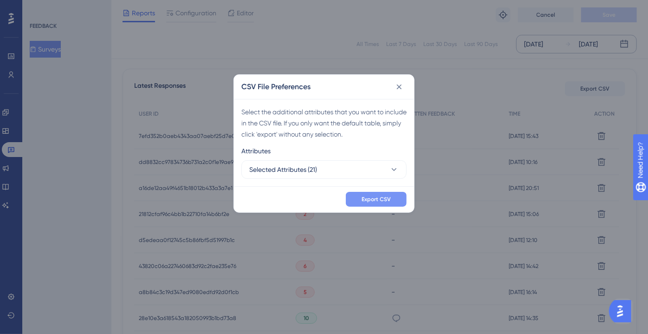
click at [355, 193] on button "Export CSV" at bounding box center [376, 199] width 61 height 15
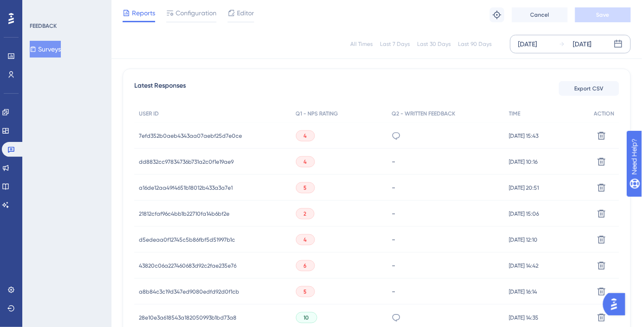
click at [47, 53] on button "Surveys" at bounding box center [45, 49] width 31 height 17
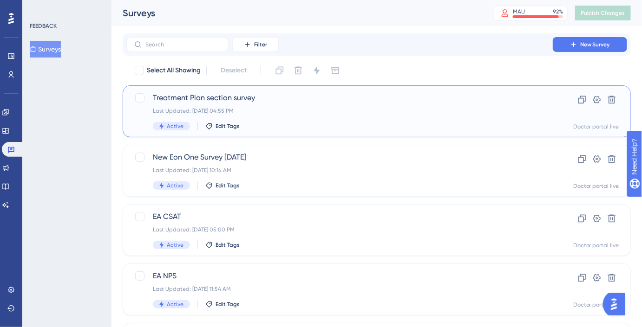
click at [212, 102] on span "Treatment Plan section survey" at bounding box center [339, 97] width 373 height 11
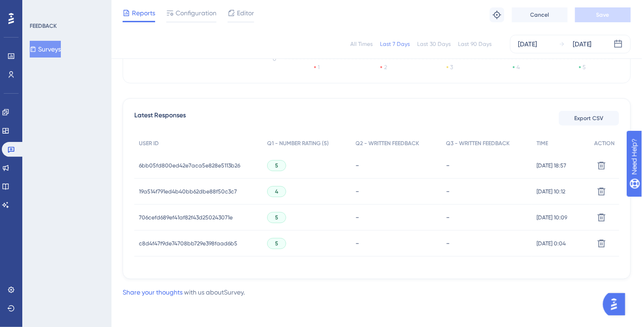
click at [42, 57] on button "Surveys" at bounding box center [45, 49] width 31 height 17
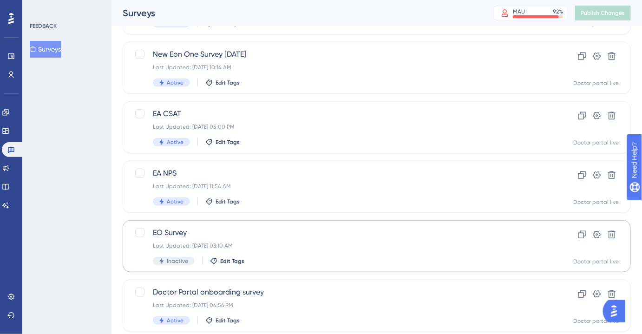
scroll to position [126, 0]
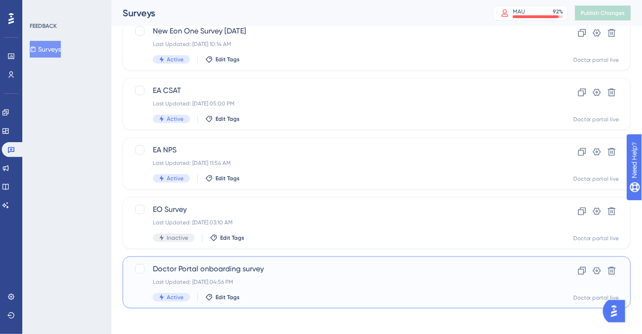
click at [219, 270] on span "Doctor Portal onboarding survey" at bounding box center [339, 268] width 373 height 11
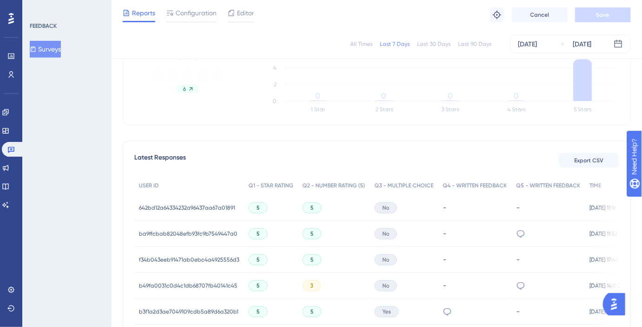
scroll to position [211, 0]
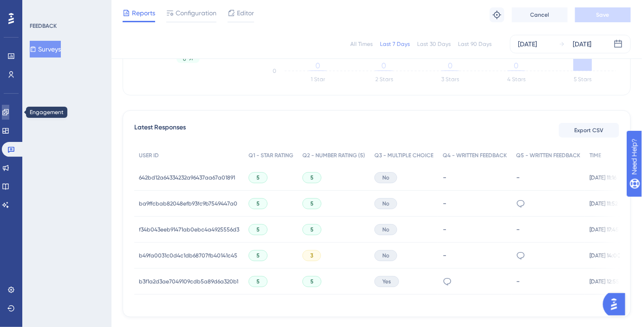
click at [8, 113] on icon at bounding box center [5, 112] width 6 height 6
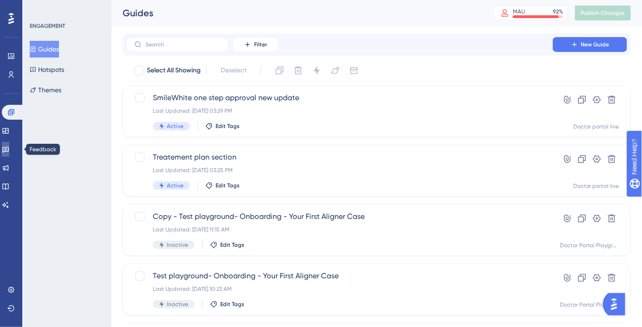
click at [7, 150] on icon at bounding box center [5, 149] width 7 height 7
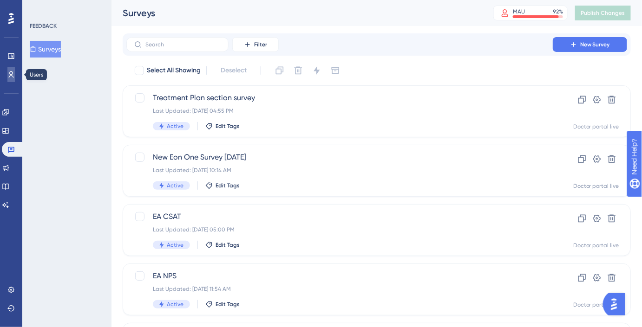
click at [11, 75] on icon at bounding box center [11, 74] width 5 height 6
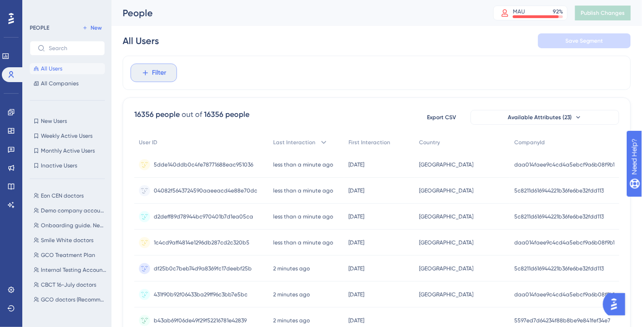
click at [159, 70] on span "Filter" at bounding box center [159, 72] width 14 height 11
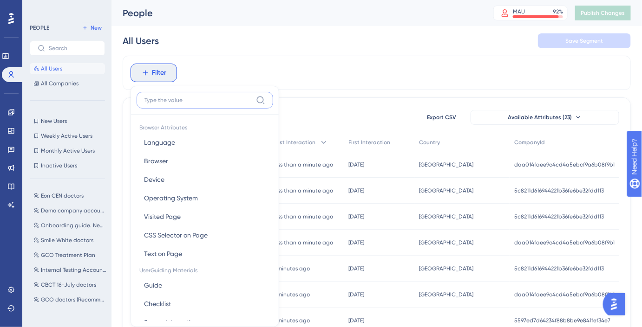
scroll to position [43, 0]
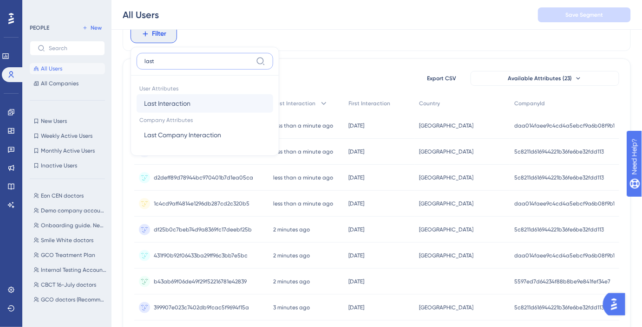
type input "last"
click at [188, 108] on span "Last Interaction" at bounding box center [167, 103] width 46 height 11
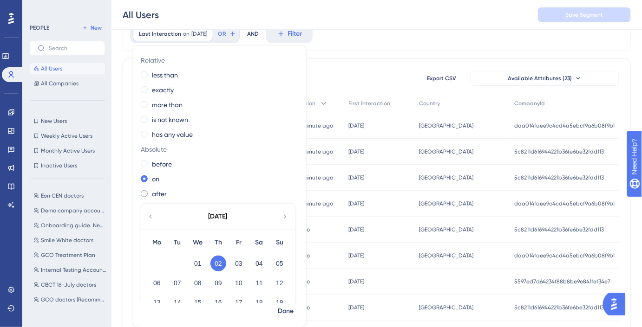
click at [162, 191] on label "after" at bounding box center [159, 193] width 15 height 11
click at [163, 107] on label "more than" at bounding box center [167, 104] width 31 height 11
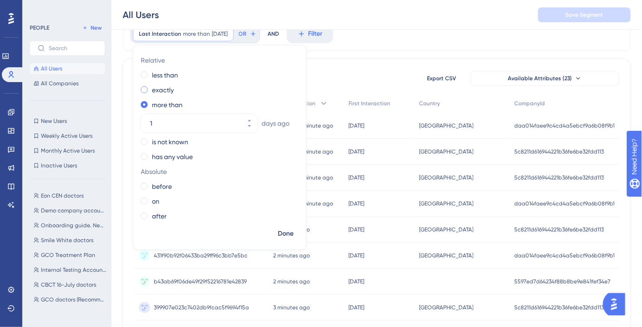
click at [163, 92] on label "exactly" at bounding box center [163, 89] width 22 height 11
type input "030"
click at [281, 234] on span "Done" at bounding box center [286, 233] width 16 height 11
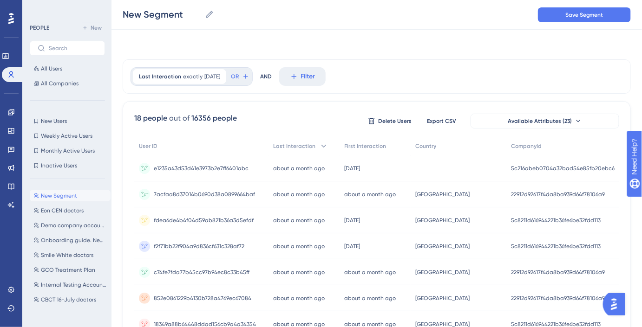
scroll to position [0, 0]
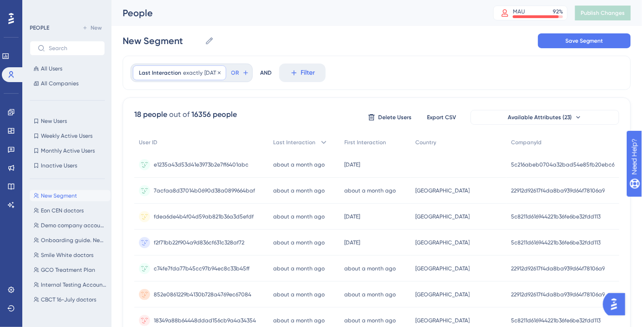
click at [204, 75] on span "[DATE]" at bounding box center [212, 72] width 16 height 7
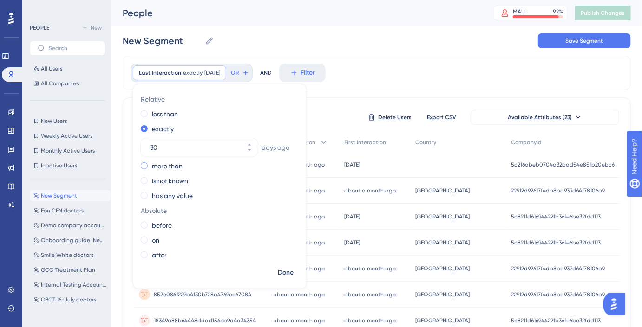
click at [162, 170] on label "more than" at bounding box center [167, 166] width 31 height 11
click at [163, 117] on label "less than" at bounding box center [165, 114] width 26 height 11
type input "31"
click at [281, 279] on button "Done" at bounding box center [286, 273] width 26 height 17
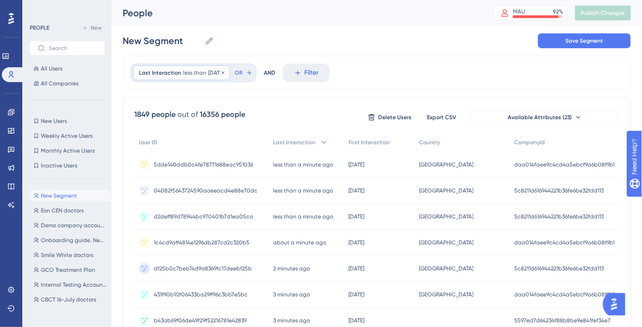
click at [219, 72] on span "[DATE]" at bounding box center [216, 72] width 16 height 7
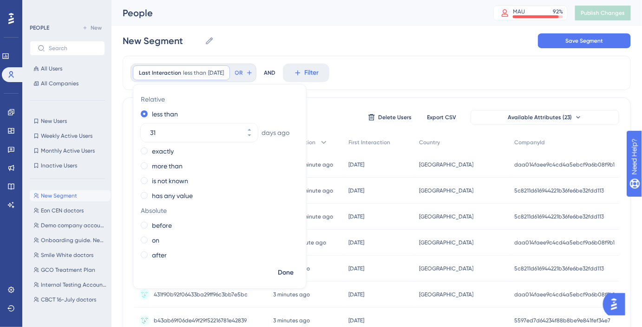
click at [268, 26] on div "People MAU 92 % Click to see add-on and upgrade options Publish Changes" at bounding box center [376, 13] width 530 height 26
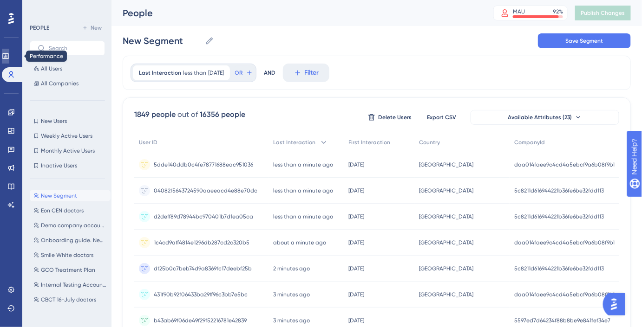
click at [6, 54] on link at bounding box center [5, 56] width 7 height 15
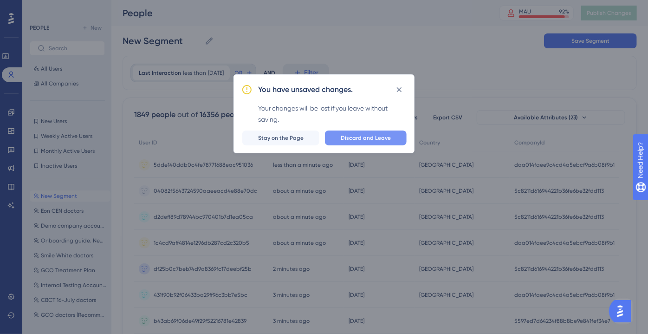
click at [393, 143] on button "Discard and Leave" at bounding box center [366, 137] width 82 height 15
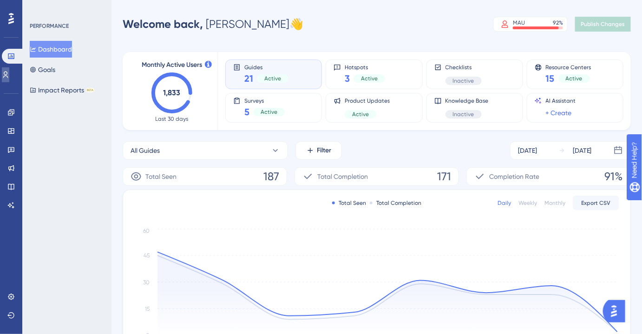
click at [9, 80] on link at bounding box center [5, 74] width 7 height 15
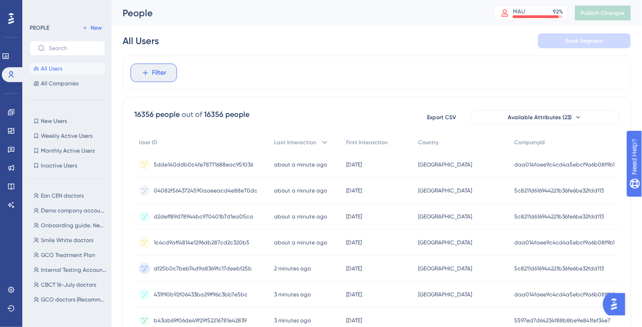
click at [149, 75] on button "Filter" at bounding box center [153, 73] width 46 height 19
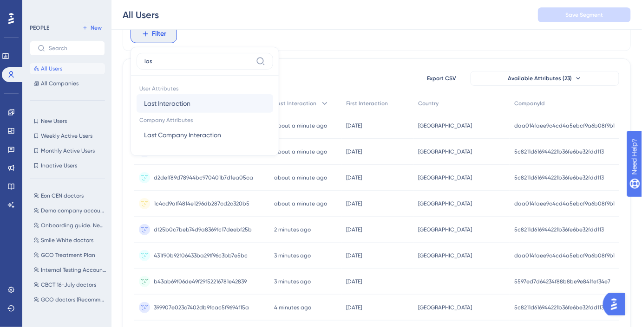
type input "las"
click at [171, 101] on span "Last Interaction" at bounding box center [167, 103] width 46 height 11
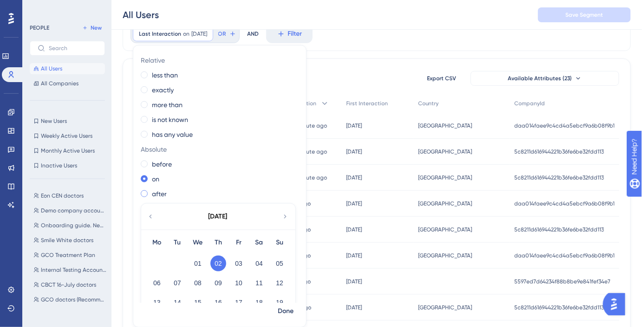
click at [162, 194] on label "after" at bounding box center [159, 193] width 15 height 11
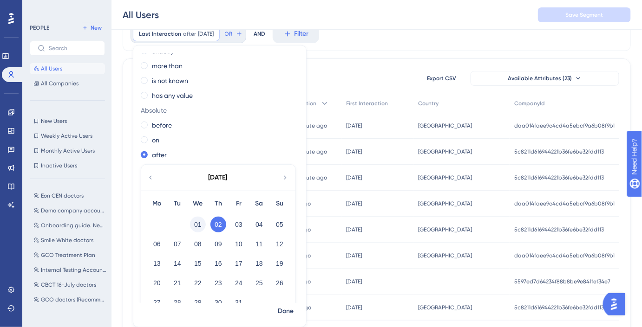
scroll to position [42, 0]
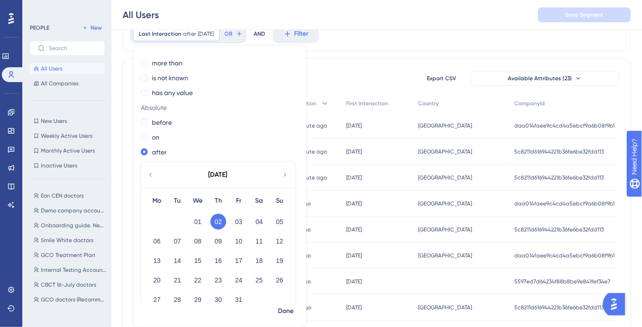
click at [152, 175] on icon at bounding box center [150, 175] width 7 height 8
click at [178, 224] on button "02" at bounding box center [177, 222] width 16 height 16
click at [294, 309] on button "Done" at bounding box center [286, 311] width 26 height 17
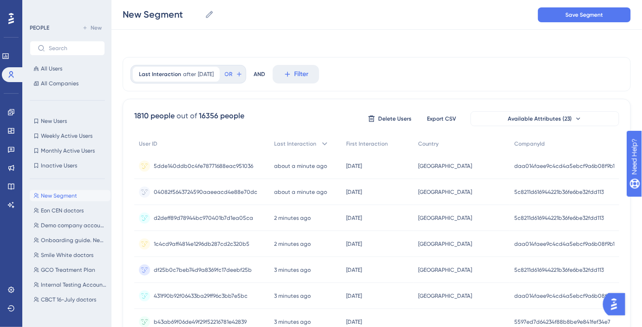
scroll to position [0, 0]
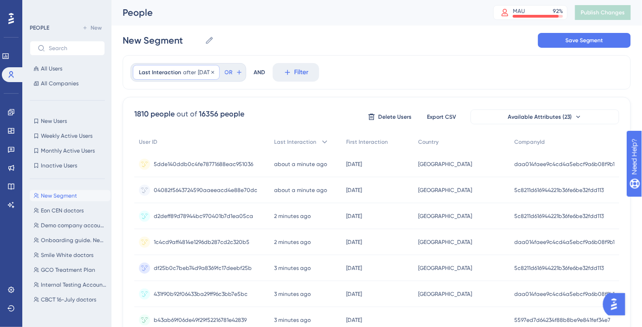
click at [189, 78] on div "Last Interaction after [DATE] [DATE] Remove" at bounding box center [176, 72] width 87 height 15
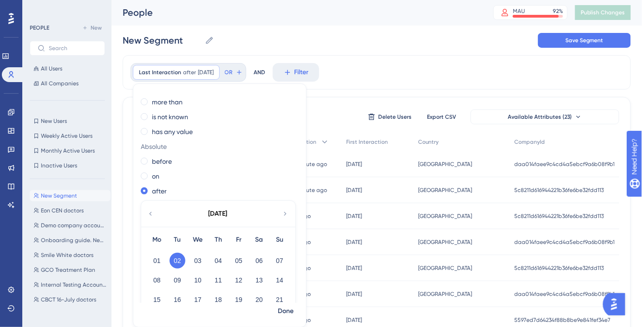
scroll to position [42, 0]
click at [153, 262] on button "01" at bounding box center [157, 261] width 16 height 16
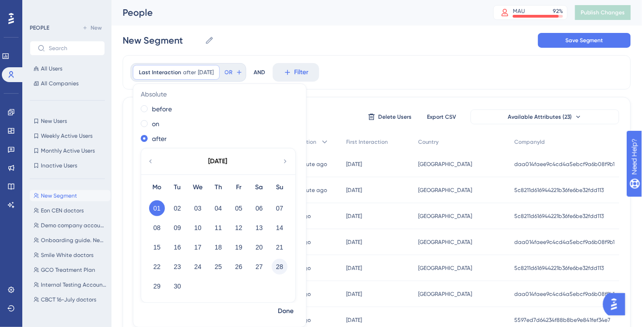
scroll to position [97, 0]
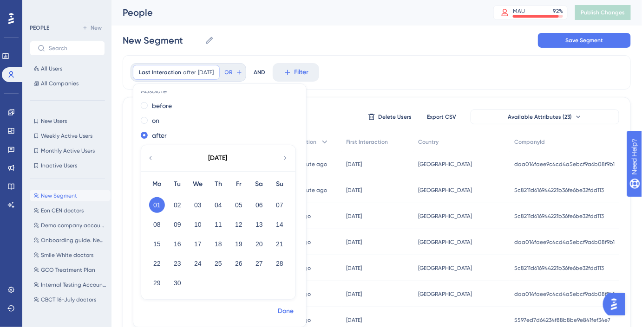
click at [288, 316] on span "Done" at bounding box center [286, 311] width 16 height 11
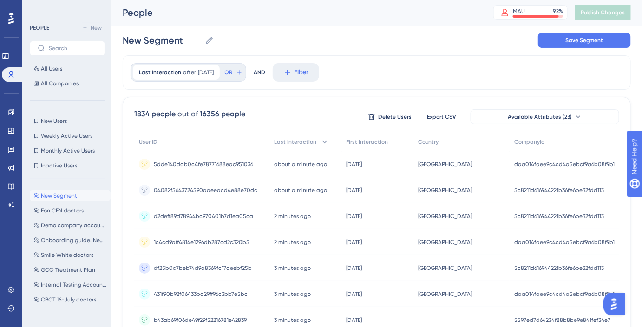
scroll to position [0, 0]
click at [9, 57] on icon at bounding box center [5, 55] width 7 height 7
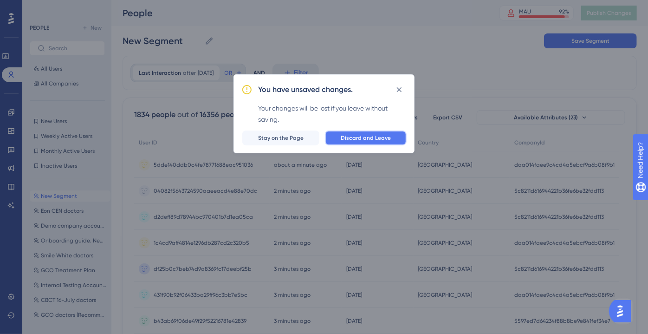
click at [362, 137] on span "Discard and Leave" at bounding box center [366, 137] width 50 height 7
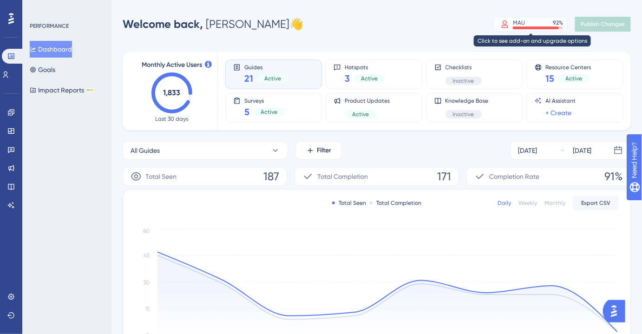
click at [526, 24] on div "MAU 92 %" at bounding box center [538, 22] width 50 height 7
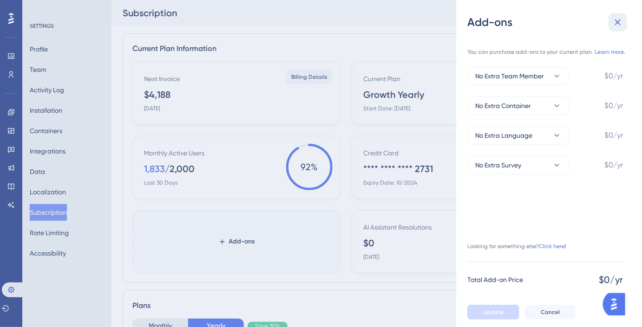
click at [613, 22] on icon at bounding box center [617, 22] width 11 height 11
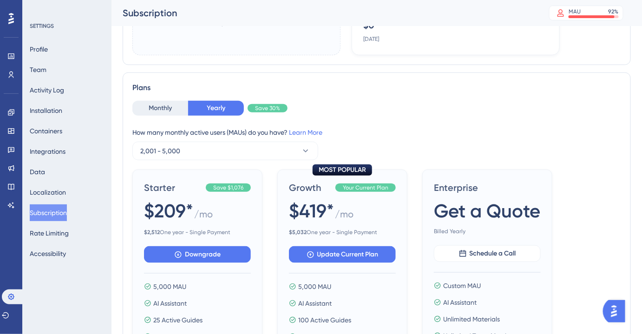
scroll to position [253, 0]
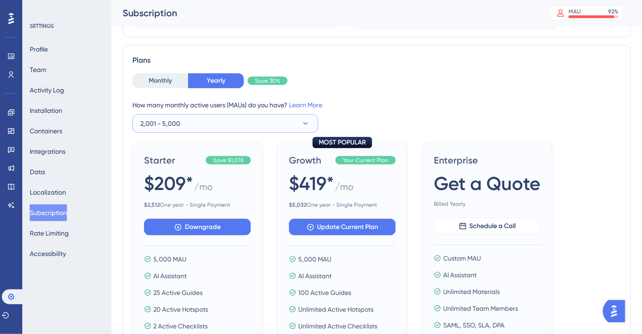
click at [285, 127] on button "2,001 - 5,000" at bounding box center [225, 123] width 186 height 19
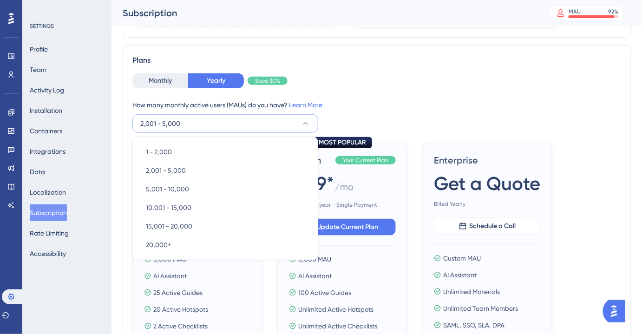
scroll to position [283, 0]
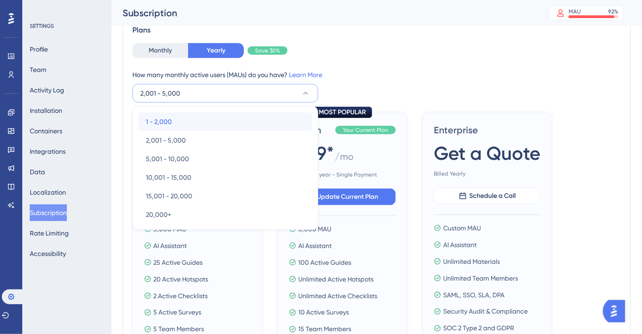
click at [274, 123] on div "1 - 2,000 1 - 2,000" at bounding box center [225, 121] width 159 height 19
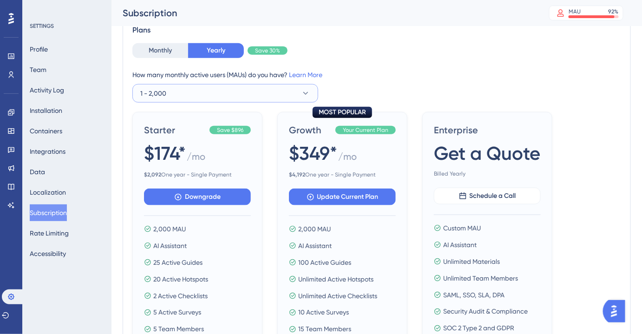
click at [274, 98] on button "1 - 2,000" at bounding box center [225, 93] width 186 height 19
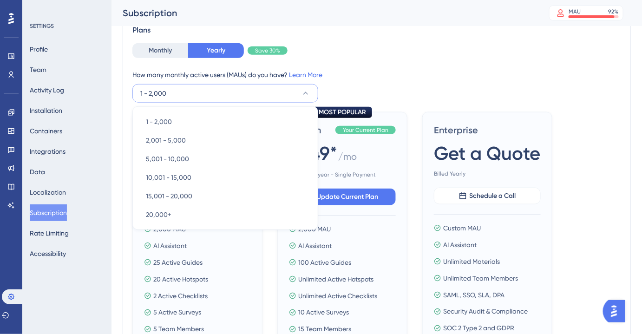
scroll to position [284, 0]
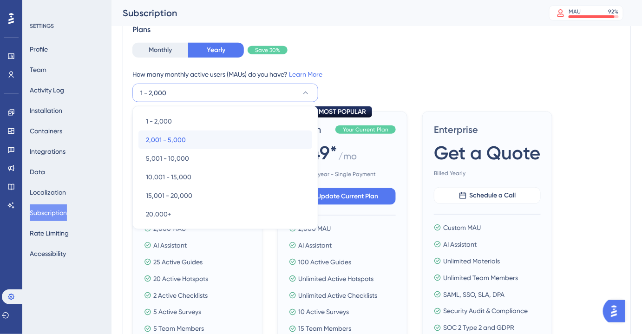
click at [268, 137] on div "2,001 - 5,000 2,001 - 5,000" at bounding box center [225, 139] width 159 height 19
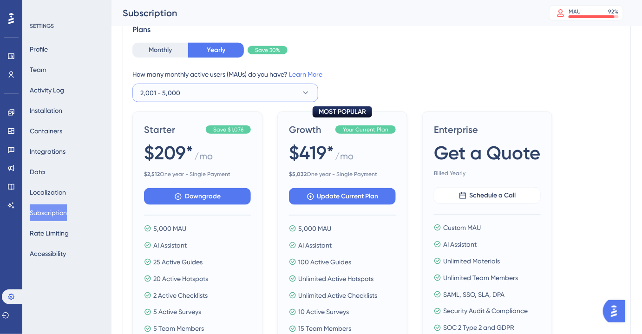
click at [268, 87] on button "2,001 - 5,000" at bounding box center [225, 93] width 186 height 19
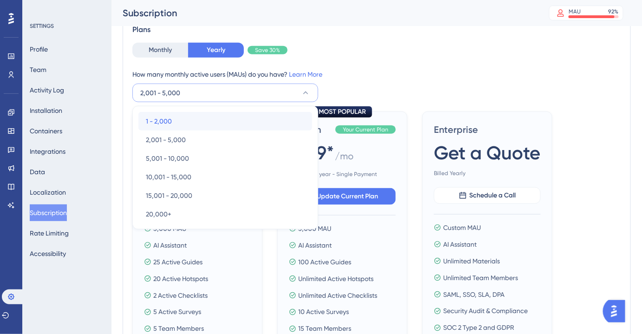
click at [270, 112] on div "1 - 2,000 1 - 2,000" at bounding box center [225, 121] width 159 height 19
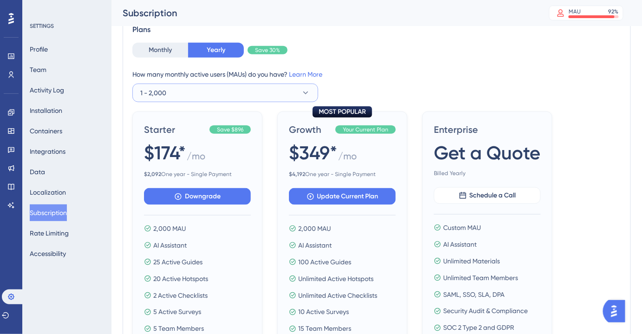
click at [270, 87] on button "1 - 2,000" at bounding box center [225, 93] width 186 height 19
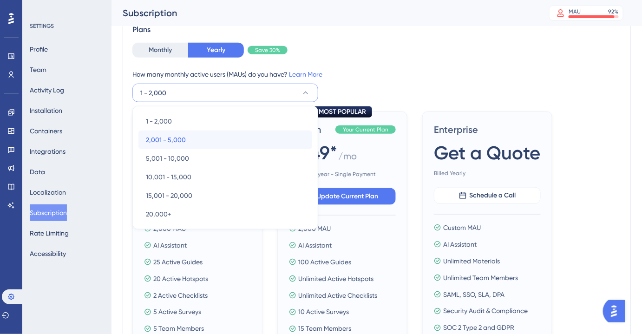
click at [264, 135] on div "2,001 - 5,000 2,001 - 5,000" at bounding box center [225, 139] width 159 height 19
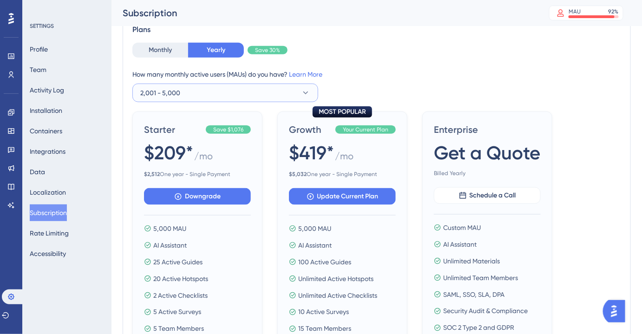
click at [268, 92] on button "2,001 - 5,000" at bounding box center [225, 93] width 186 height 19
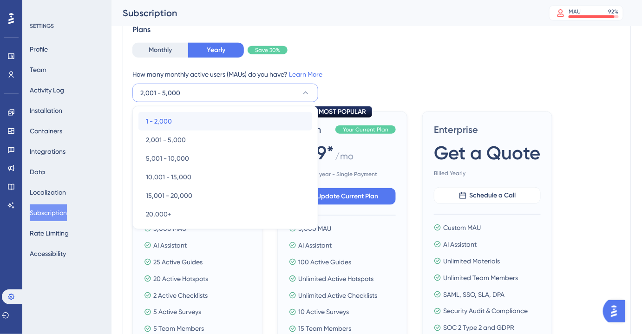
click at [264, 123] on div "1 - 2,000 1 - 2,000" at bounding box center [225, 121] width 159 height 19
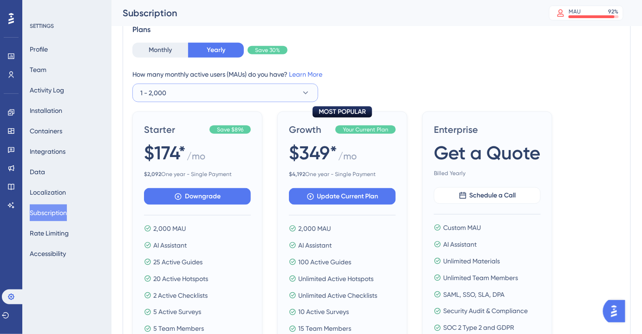
click at [268, 99] on button "1 - 2,000" at bounding box center [225, 93] width 186 height 19
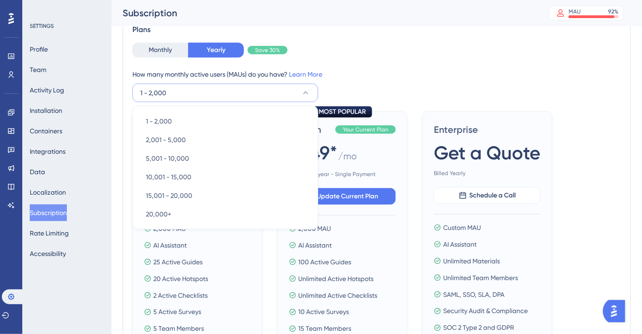
scroll to position [283, 0]
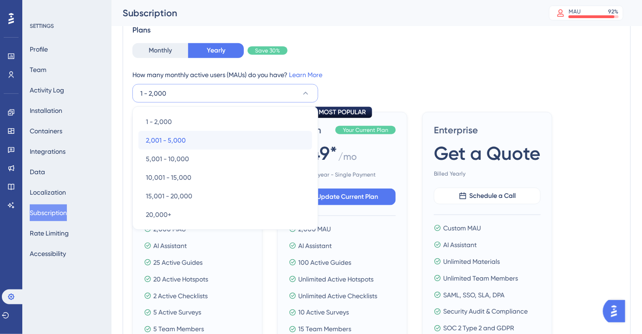
click at [267, 133] on div "2,001 - 5,000 2,001 - 5,000" at bounding box center [225, 140] width 159 height 19
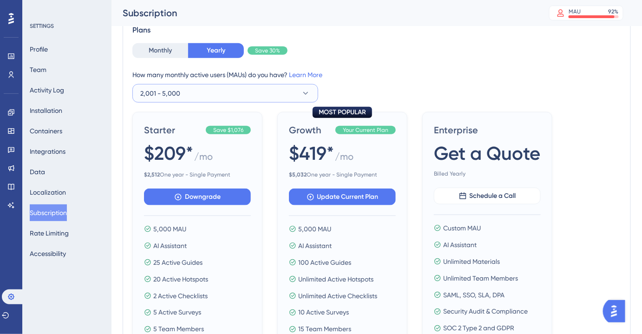
click at [267, 91] on button "2,001 - 5,000" at bounding box center [225, 93] width 186 height 19
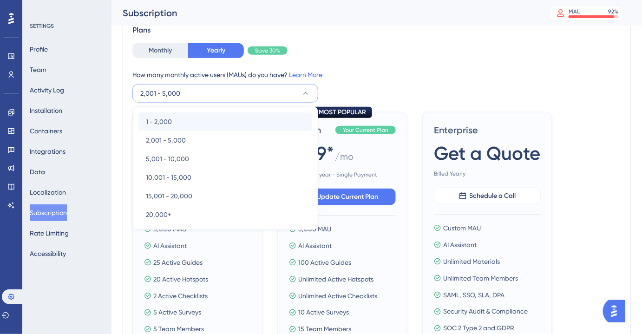
scroll to position [284, 0]
click at [262, 122] on div "1 - 2,000 1 - 2,000" at bounding box center [225, 121] width 159 height 19
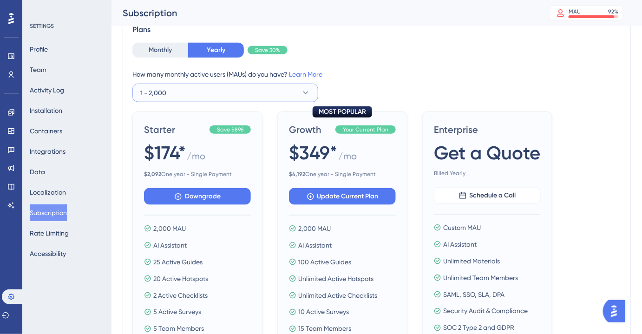
click at [261, 99] on button "1 - 2,000" at bounding box center [225, 93] width 186 height 19
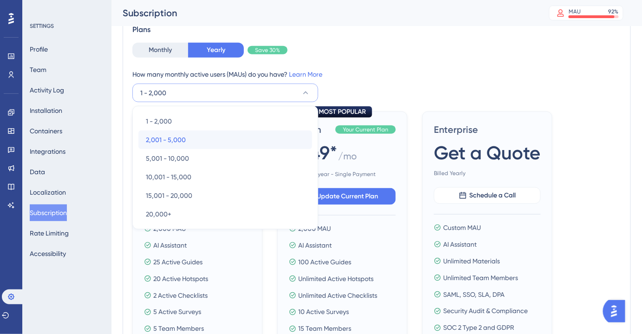
click at [253, 131] on div "2,001 - 5,000 2,001 - 5,000" at bounding box center [225, 139] width 159 height 19
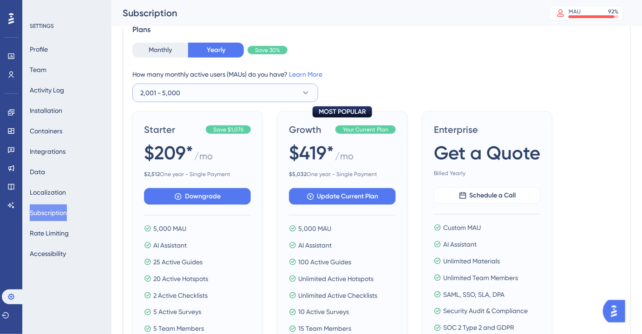
click at [272, 94] on button "2,001 - 5,000" at bounding box center [225, 93] width 186 height 19
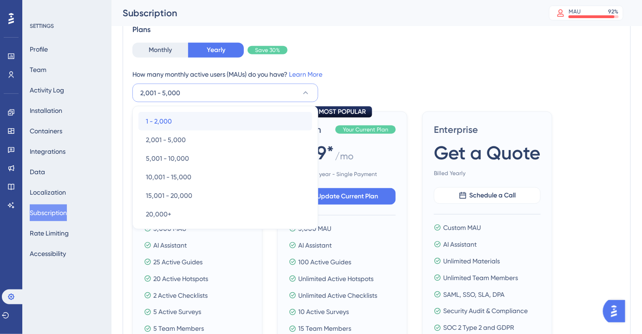
click at [264, 117] on div "1 - 2,000 1 - 2,000" at bounding box center [225, 121] width 159 height 19
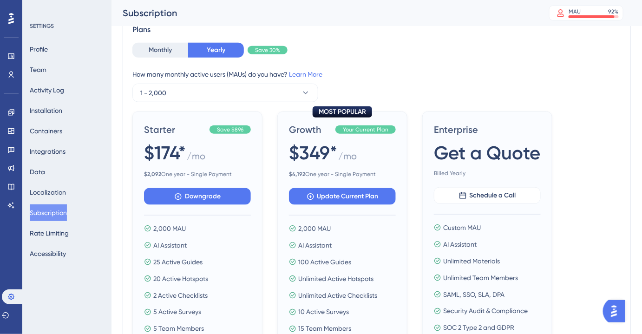
click at [314, 153] on span "$349*" at bounding box center [313, 153] width 48 height 26
copy span "$349*"
drag, startPoint x: 331, startPoint y: 173, endPoint x: 279, endPoint y: 174, distance: 51.5
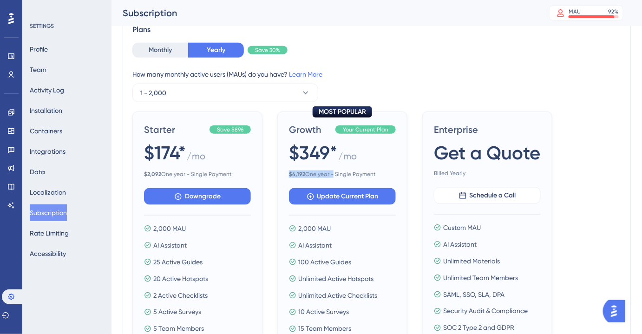
click at [279, 174] on div "MOST POPULAR Growth Your Current Plan $349* / mo $ 4,192 One year - Single Paym…" at bounding box center [342, 246] width 130 height 270
copy span "$ 4,192 One year"
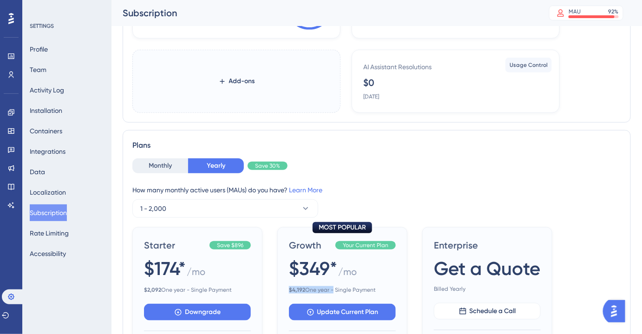
scroll to position [169, 0]
copy span "$ 4,192 One year"
click at [251, 205] on button "1 - 2,000" at bounding box center [225, 208] width 186 height 19
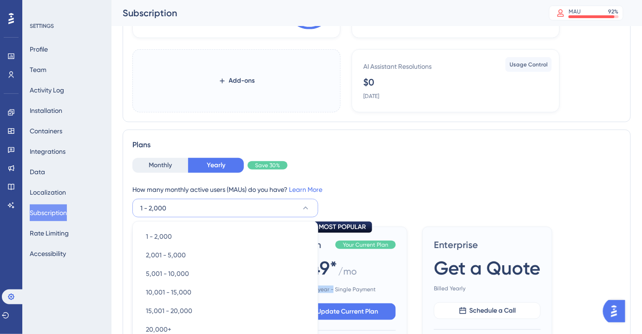
scroll to position [284, 0]
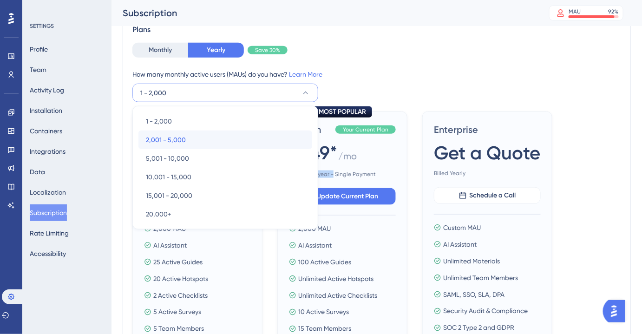
click at [218, 134] on div "2,001 - 5,000 2,001 - 5,000" at bounding box center [225, 139] width 159 height 19
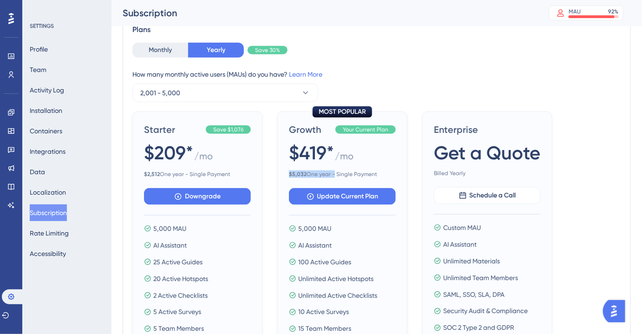
copy span "$ 4,192 One year"
click at [15, 128] on link at bounding box center [10, 130] width 7 height 15
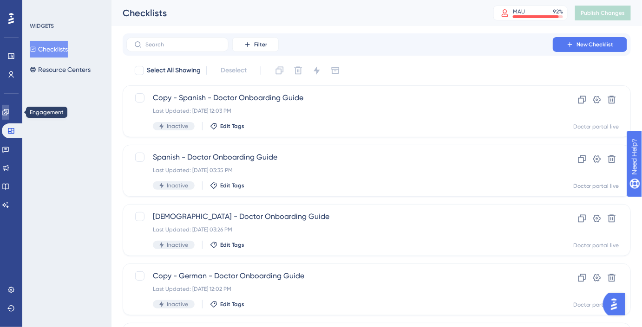
click at [3, 117] on link at bounding box center [5, 112] width 7 height 15
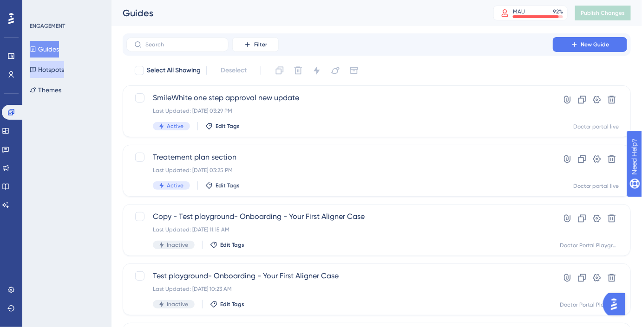
click at [44, 73] on button "Hotspots" at bounding box center [47, 69] width 34 height 17
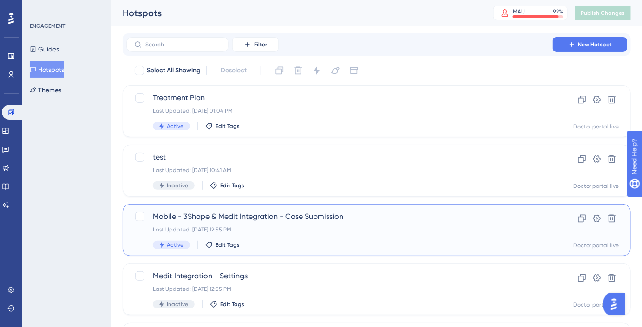
click at [258, 213] on span "Mobile - 3Shape & Medit Integration - Case Submission" at bounding box center [339, 216] width 373 height 11
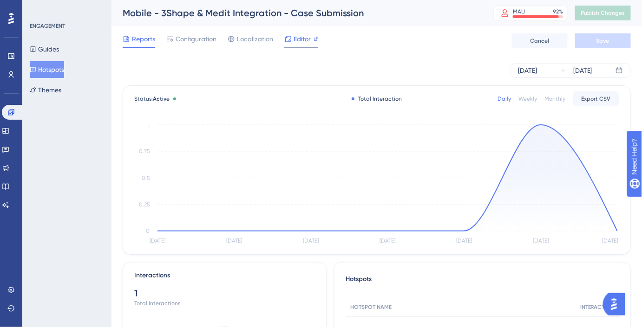
click at [291, 47] on div at bounding box center [301, 47] width 34 height 1
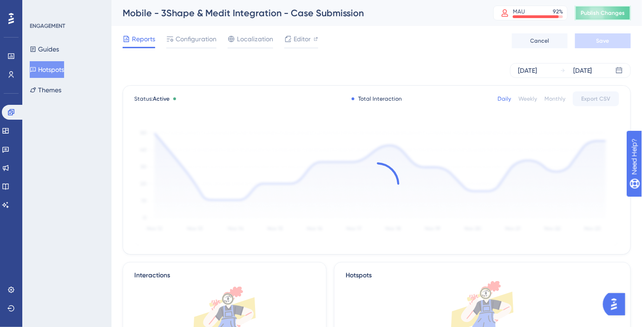
click at [590, 7] on button "Publish Changes" at bounding box center [603, 13] width 56 height 15
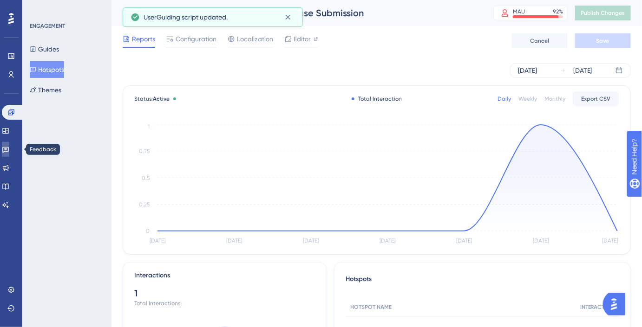
click at [9, 151] on link at bounding box center [5, 149] width 7 height 15
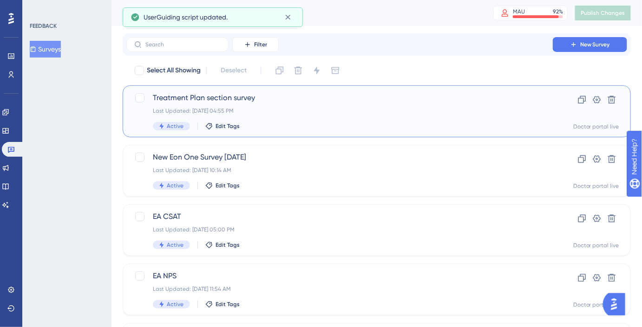
click at [259, 99] on span "Treatment Plan section survey" at bounding box center [339, 97] width 373 height 11
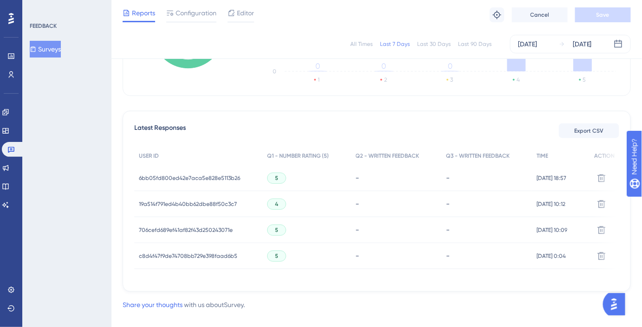
scroll to position [211, 0]
click at [214, 175] on span "6bb05fd800ed42e7aca5e828e5113b26" at bounding box center [189, 177] width 101 height 7
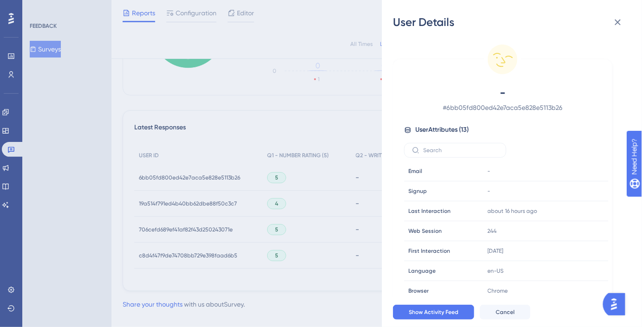
click at [486, 106] on span "# 6bb05fd800ed42e7aca5e828e5113b26" at bounding box center [502, 107] width 163 height 11
click at [486, 107] on span "# 6bb05fd800ed42e7aca5e828e5113b26" at bounding box center [502, 107] width 163 height 11
click at [486, 106] on span "# 6bb05fd800ed42e7aca5e828e5113b26" at bounding box center [502, 107] width 163 height 11
copy span "6bb05fd800ed42e7aca5e828e5113b26"
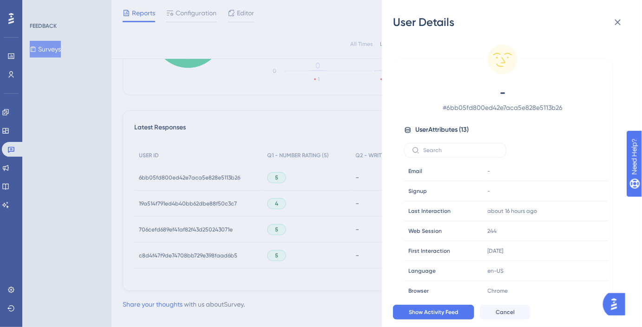
click at [259, 52] on div "User Details - # 6bb05fd800ed42e7aca5e828e5113b26 User Attributes ( 13 ) Email …" at bounding box center [321, 163] width 642 height 327
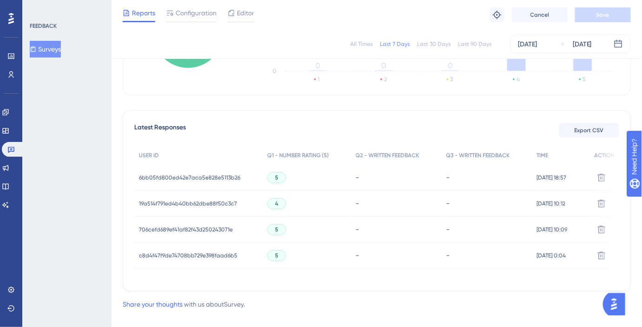
scroll to position [0, 0]
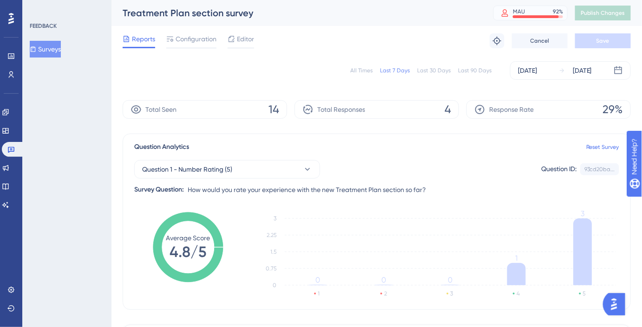
click at [552, 10] on div "MAU 92 %" at bounding box center [538, 11] width 50 height 7
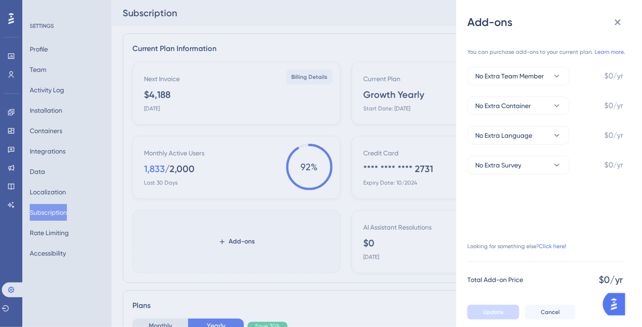
click at [385, 98] on div "Add-ons You can purchase add-ons to your current plan. Learn more. No Extra Tea…" at bounding box center [321, 163] width 642 height 327
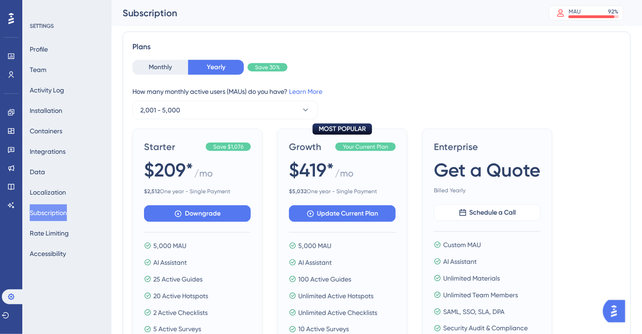
scroll to position [295, 0]
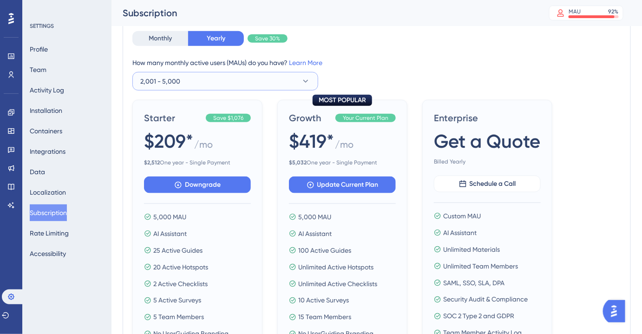
click at [240, 78] on button "2,001 - 5,000" at bounding box center [225, 81] width 186 height 19
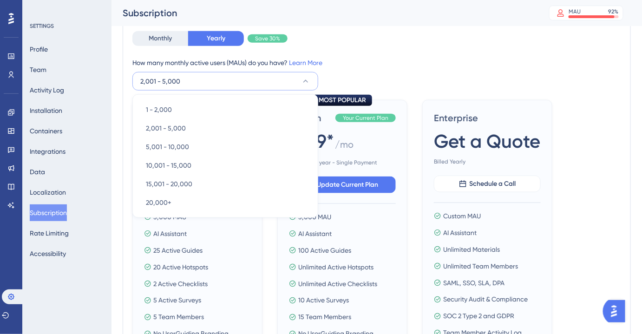
scroll to position [284, 0]
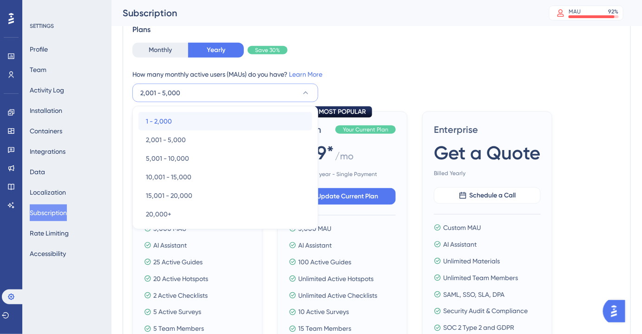
click at [254, 122] on div "1 - 2,000 1 - 2,000" at bounding box center [225, 121] width 159 height 19
